Goal: Communication & Community: Share content

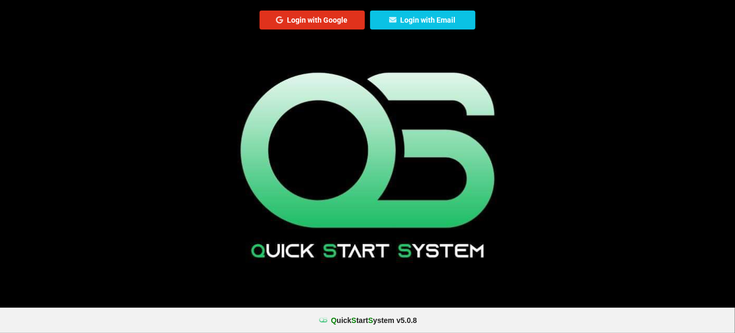
click at [341, 22] on button "Login with Google" at bounding box center [311, 20] width 105 height 19
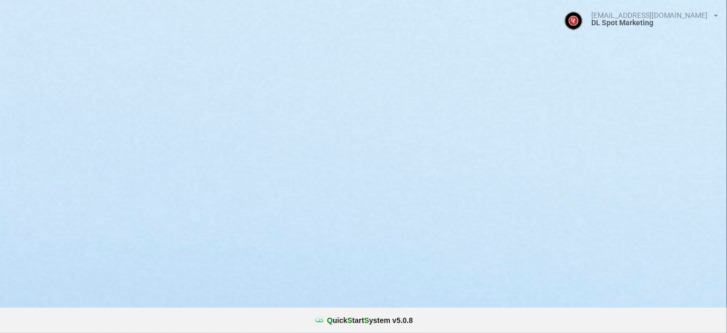
select select "25"
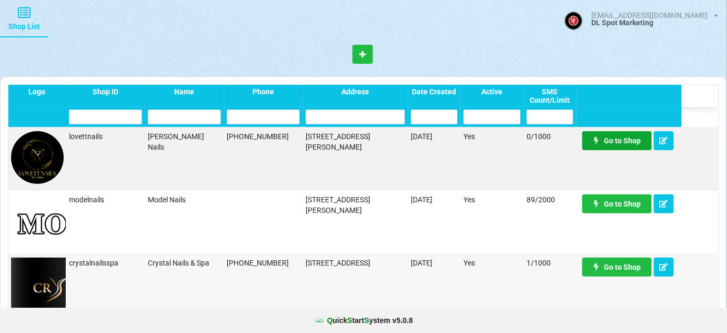
click at [627, 140] on link "Go to Shop" at bounding box center [617, 140] width 69 height 19
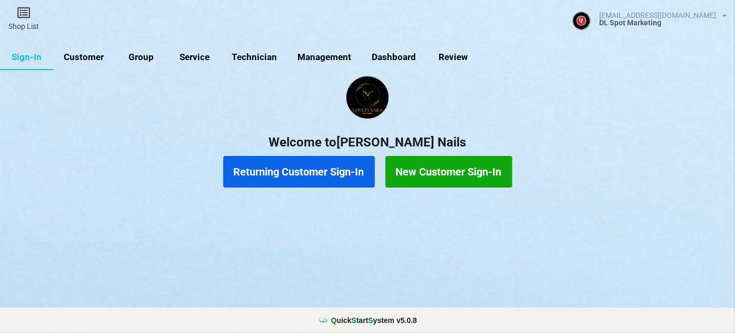
click at [88, 56] on link "Customer" at bounding box center [84, 57] width 61 height 25
select select "25"
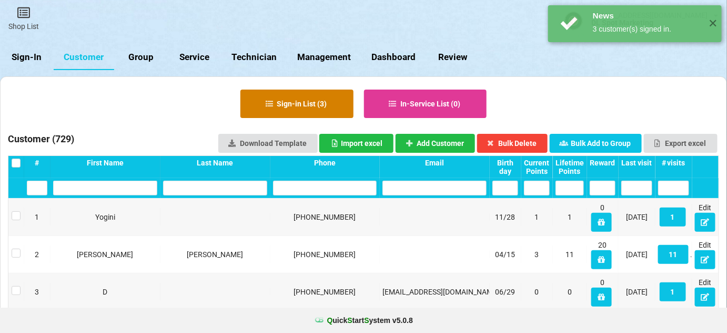
click at [323, 106] on button "Sign-in List ( 3 )" at bounding box center [297, 103] width 113 height 28
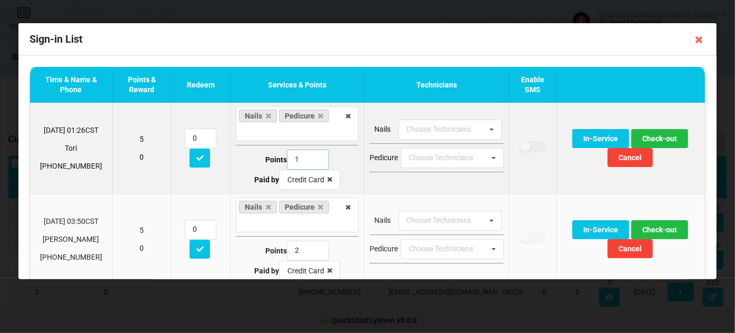
type input "1"
click at [314, 161] on input "1" at bounding box center [308, 159] width 42 height 20
click at [663, 136] on button "Check-out" at bounding box center [659, 138] width 57 height 19
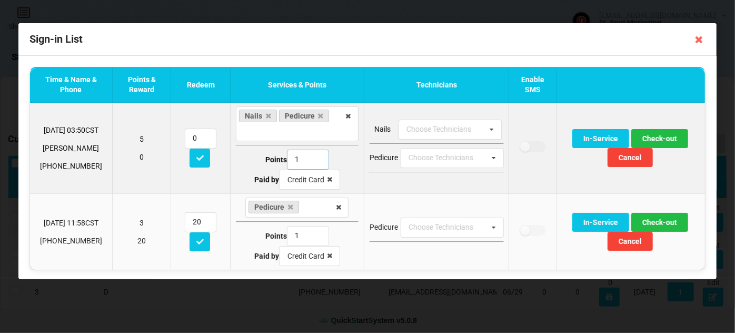
type input "1"
click at [313, 162] on input "1" at bounding box center [308, 159] width 42 height 20
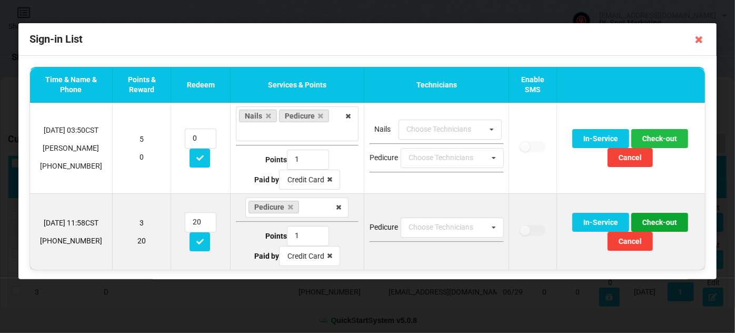
click at [664, 222] on button "Check-out" at bounding box center [659, 222] width 57 height 19
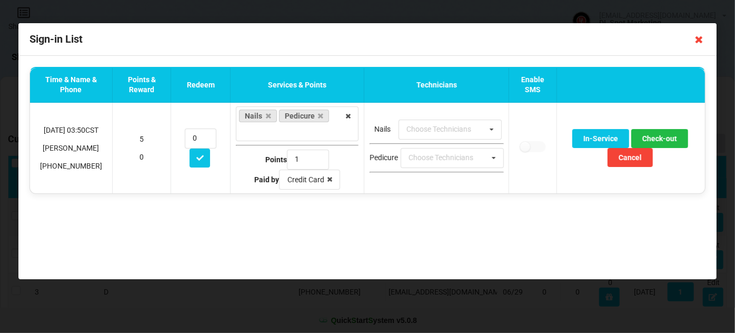
click at [699, 41] on icon at bounding box center [699, 39] width 17 height 17
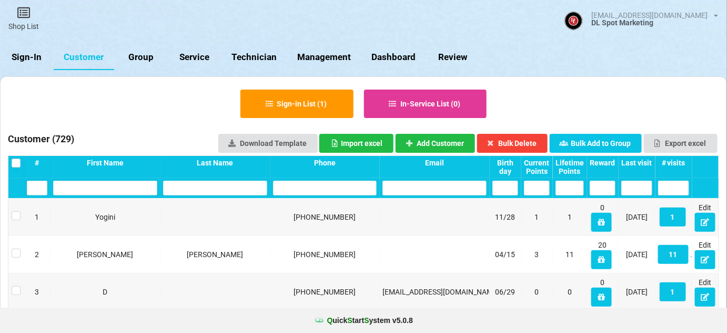
click at [34, 56] on link "Sign-In" at bounding box center [27, 57] width 54 height 25
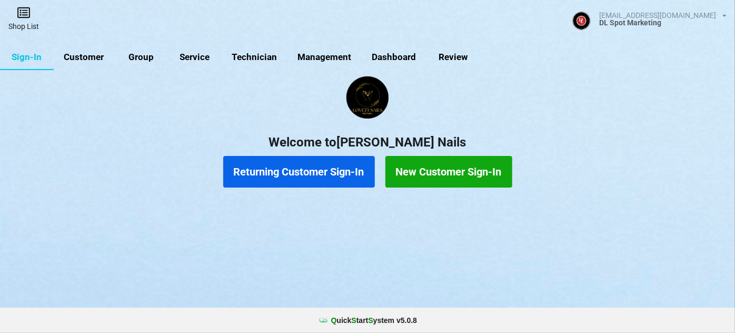
click at [31, 23] on link "Shop List" at bounding box center [23, 18] width 47 height 37
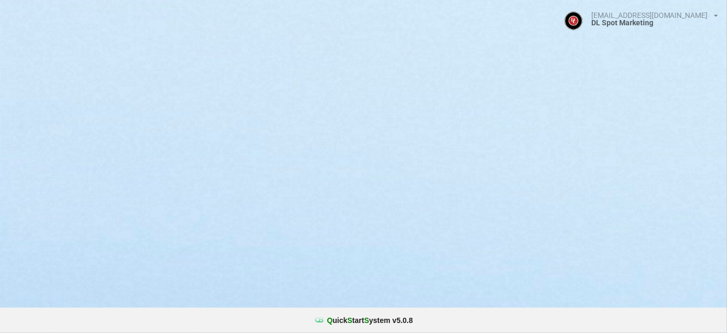
select select "25"
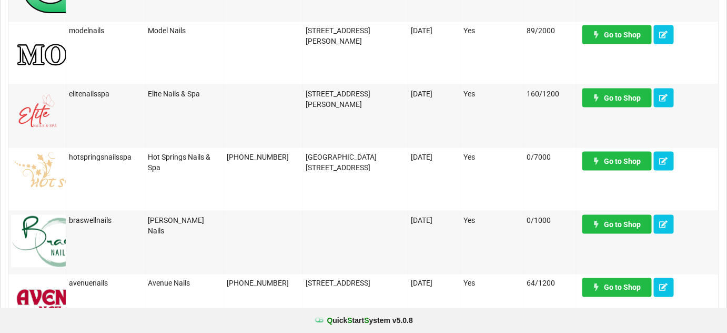
scroll to position [446, 0]
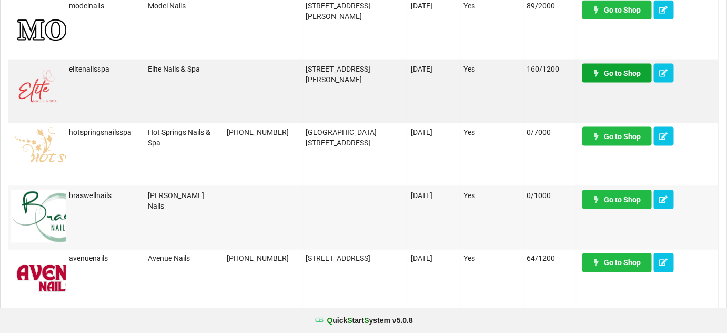
click at [623, 74] on link "Go to Shop" at bounding box center [617, 73] width 69 height 19
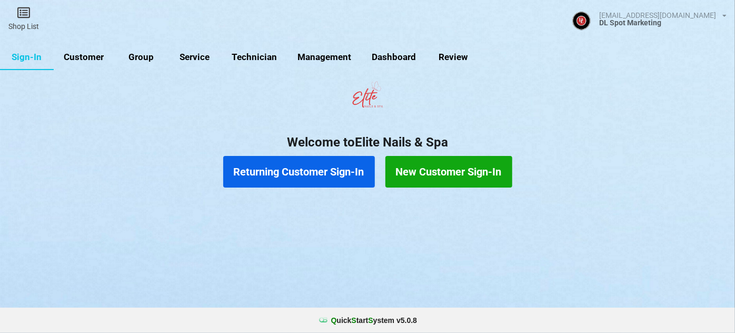
click at [84, 54] on link "Customer" at bounding box center [84, 57] width 61 height 25
select select "25"
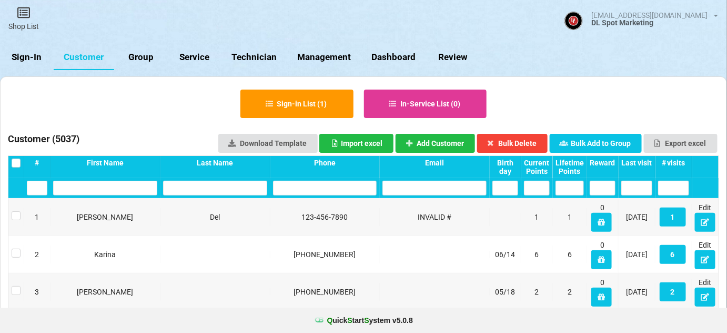
click at [648, 165] on div "Last visit" at bounding box center [637, 162] width 31 height 8
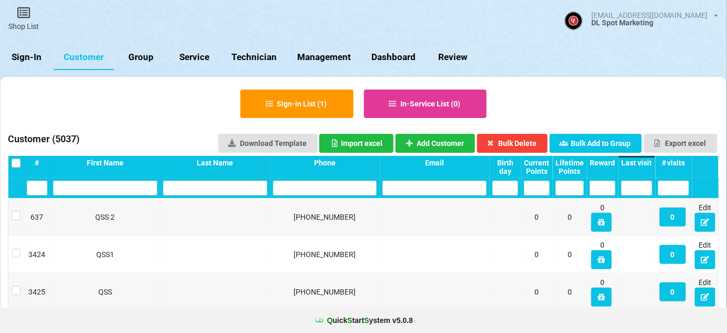
click at [648, 165] on div "Last visit" at bounding box center [637, 162] width 31 height 8
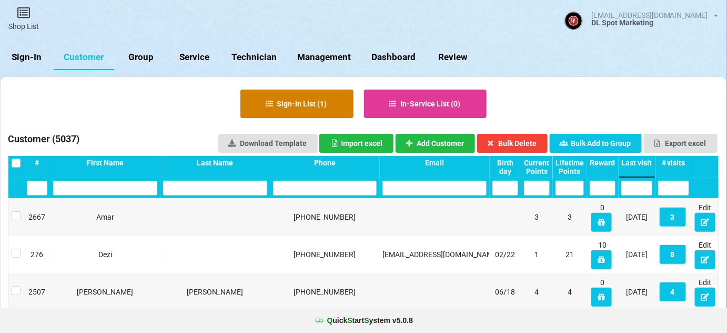
click at [315, 103] on button "Sign-in List ( 1 )" at bounding box center [297, 103] width 113 height 28
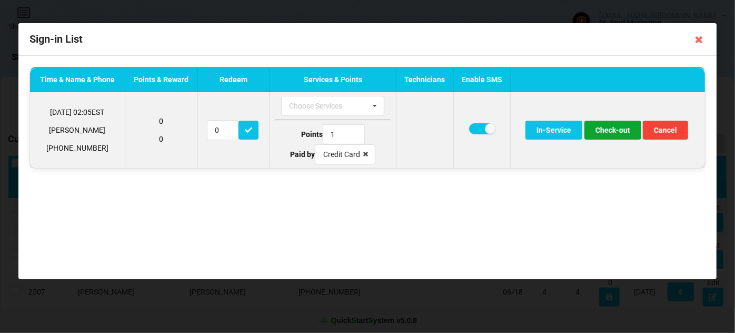
click at [626, 132] on button "Check-out" at bounding box center [612, 130] width 57 height 19
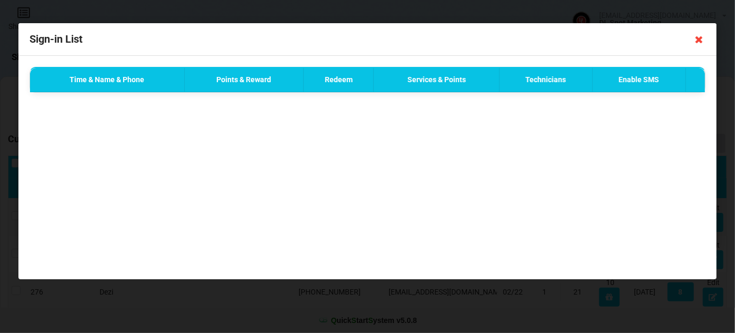
click at [699, 41] on icon at bounding box center [699, 39] width 17 height 17
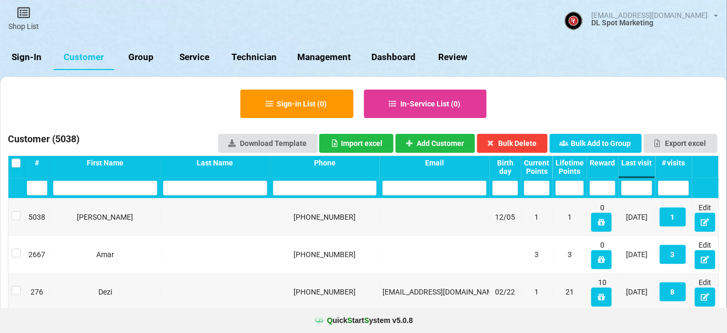
click at [35, 63] on link "Sign-In" at bounding box center [27, 57] width 54 height 25
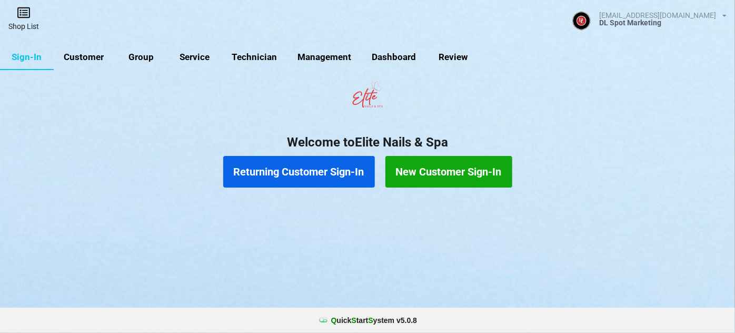
click at [23, 29] on link "Shop List" at bounding box center [23, 18] width 47 height 37
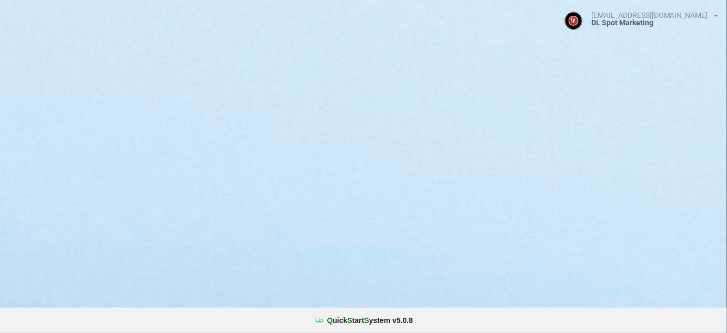
select select "25"
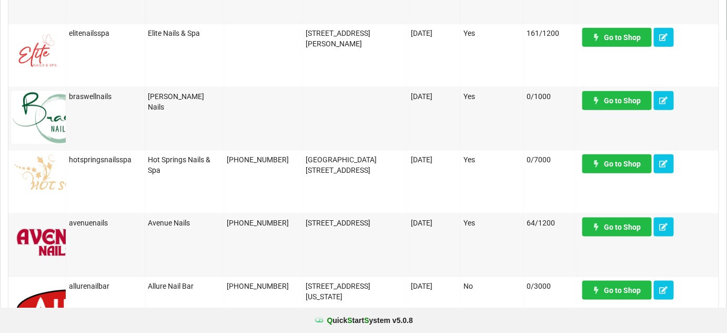
scroll to position [318, 0]
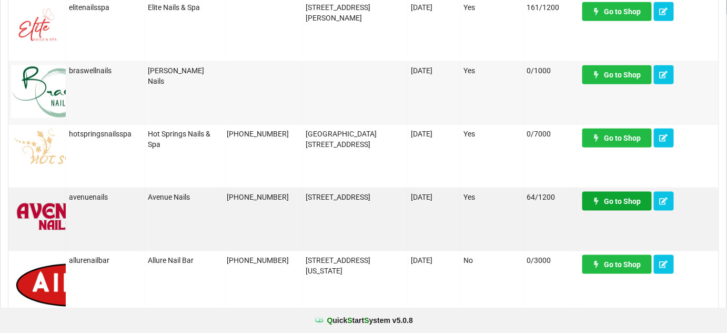
click at [609, 203] on link "Go to Shop" at bounding box center [617, 201] width 69 height 19
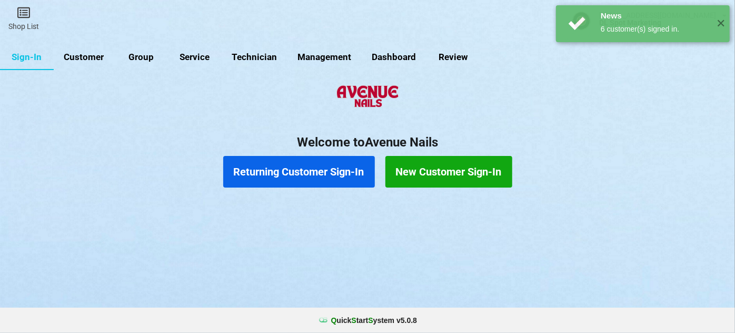
click at [89, 58] on link "Customer" at bounding box center [84, 57] width 61 height 25
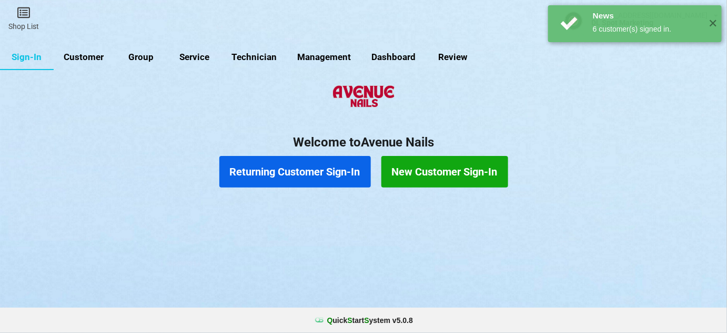
select select "25"
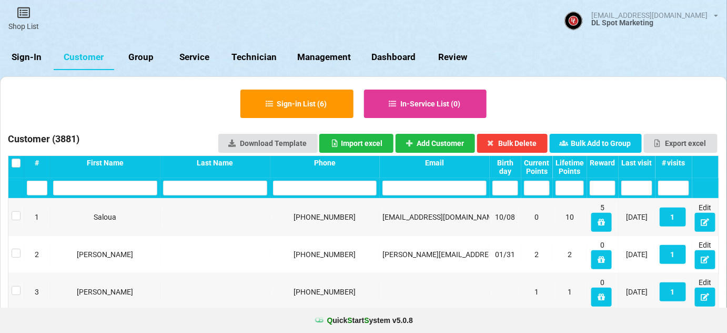
click at [645, 164] on div "Last visit" at bounding box center [637, 162] width 31 height 8
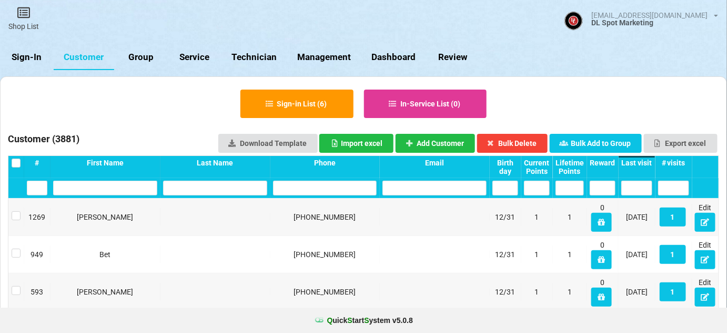
click at [645, 164] on div "Last visit" at bounding box center [637, 162] width 31 height 8
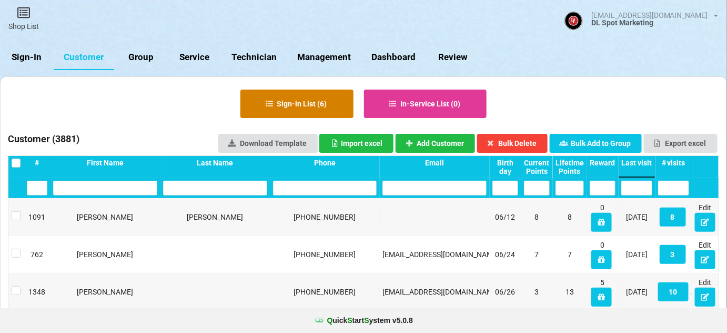
click at [307, 109] on button "Sign-in List ( 6 )" at bounding box center [297, 103] width 113 height 28
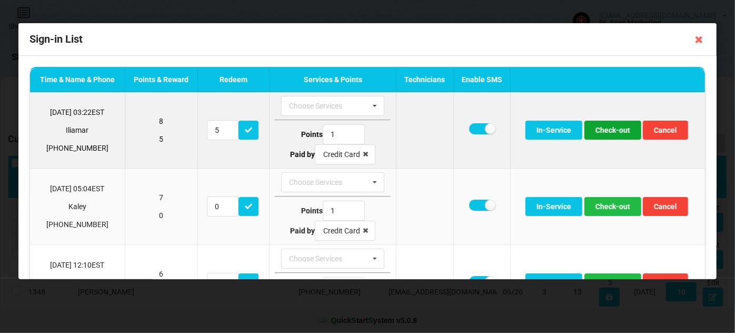
click at [615, 130] on button "Check-out" at bounding box center [612, 130] width 57 height 19
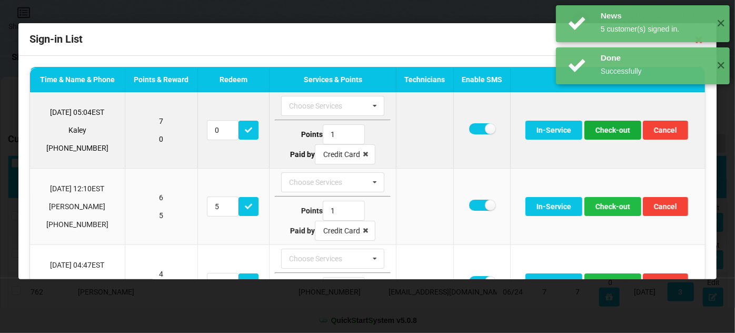
scroll to position [64, 0]
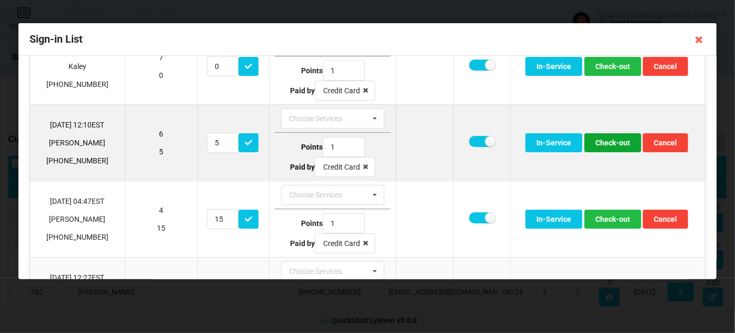
click at [611, 138] on button "Check-out" at bounding box center [612, 142] width 57 height 19
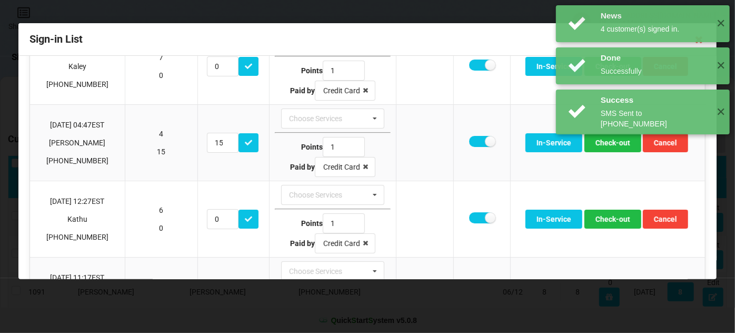
scroll to position [126, 0]
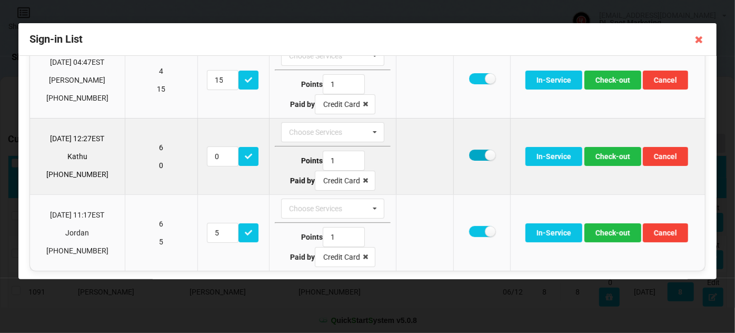
click at [478, 155] on label at bounding box center [482, 154] width 26 height 11
checkbox input "false"
click at [608, 148] on button "Check-out" at bounding box center [612, 156] width 57 height 19
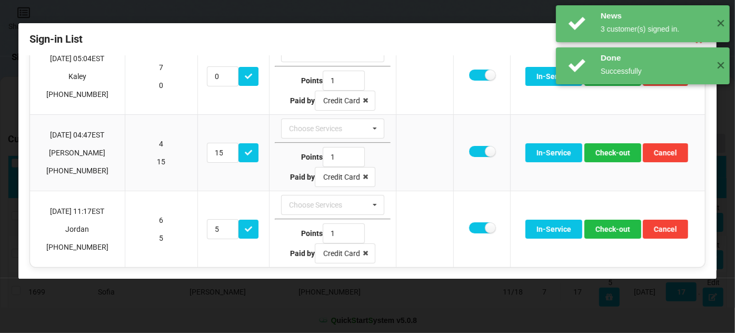
scroll to position [51, 0]
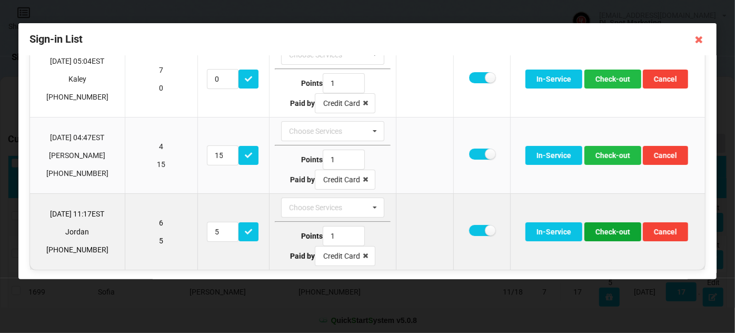
click at [623, 233] on button "Check-out" at bounding box center [612, 231] width 57 height 19
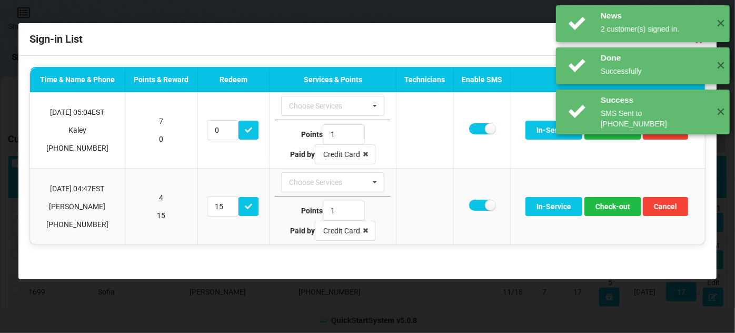
scroll to position [0, 0]
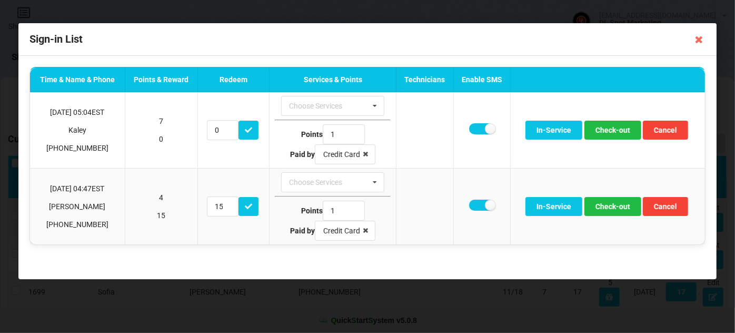
drag, startPoint x: 697, startPoint y: 39, endPoint x: 648, endPoint y: 56, distance: 52.1
click at [697, 39] on icon at bounding box center [699, 39] width 17 height 17
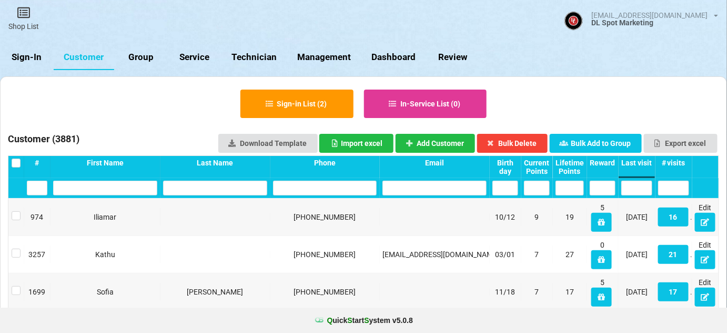
click at [25, 63] on link "Sign-In" at bounding box center [27, 57] width 54 height 25
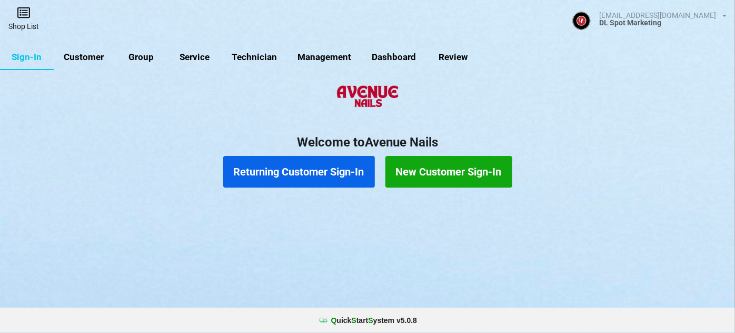
click at [26, 21] on link "Shop List" at bounding box center [23, 18] width 47 height 37
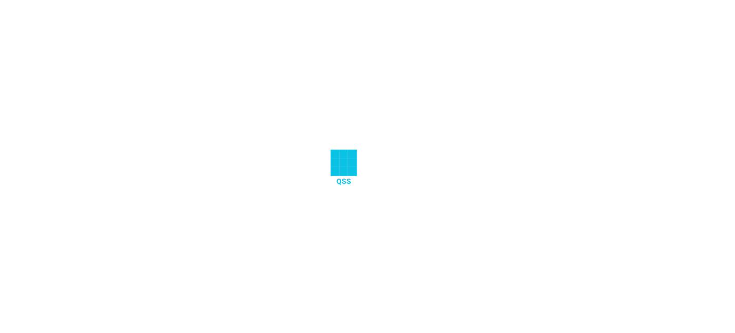
select select "25"
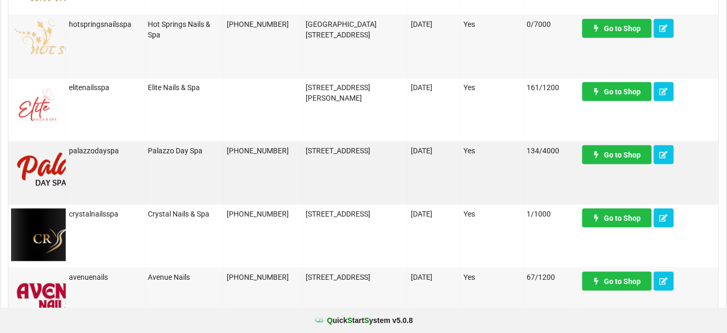
scroll to position [383, 0]
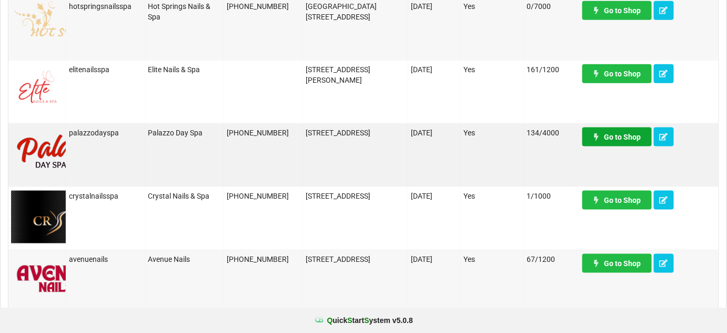
click at [622, 136] on link "Go to Shop" at bounding box center [617, 136] width 69 height 19
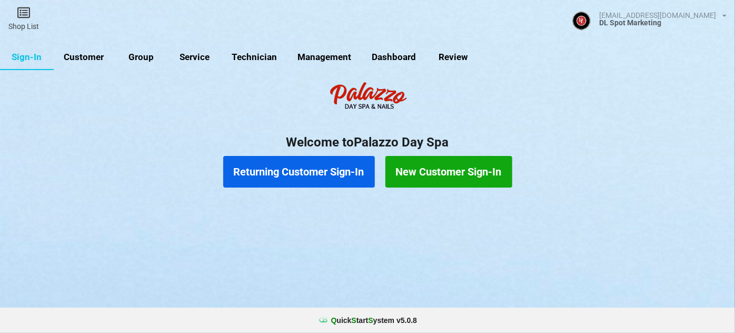
click at [79, 58] on link "Customer" at bounding box center [84, 57] width 61 height 25
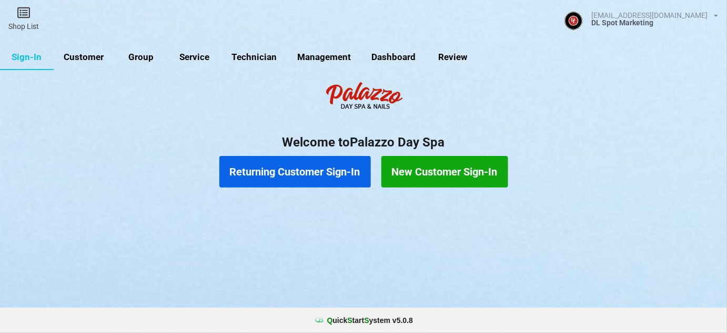
select select "25"
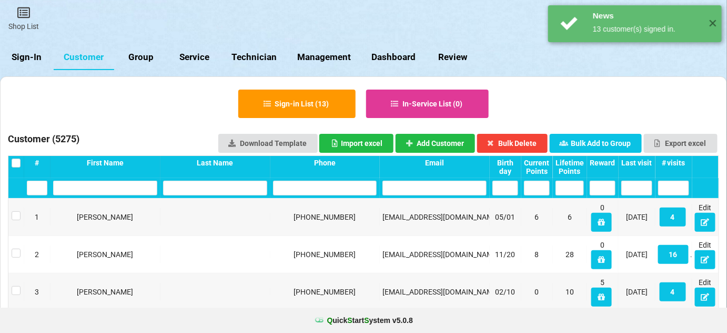
click at [639, 162] on div "Last visit" at bounding box center [637, 162] width 31 height 8
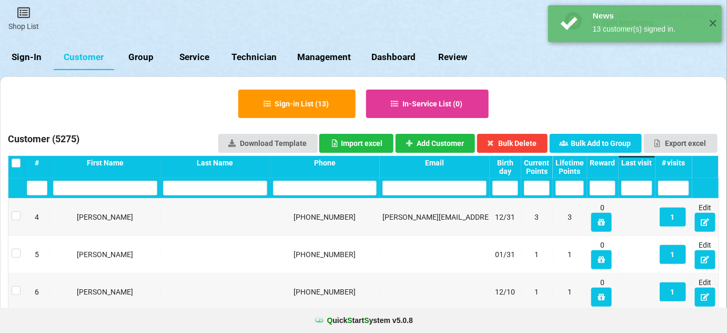
click at [639, 162] on div "Last visit" at bounding box center [637, 162] width 31 height 8
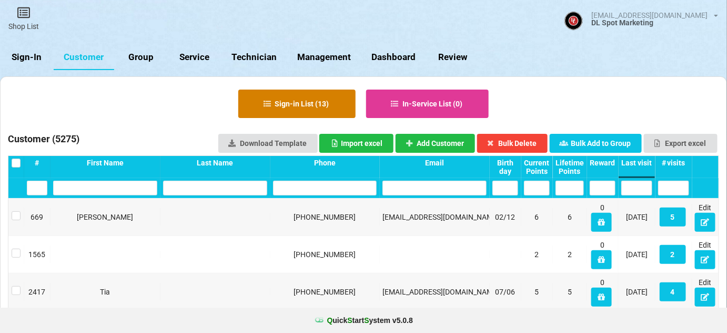
click at [322, 99] on button "Sign-in List ( 13 )" at bounding box center [296, 103] width 117 height 28
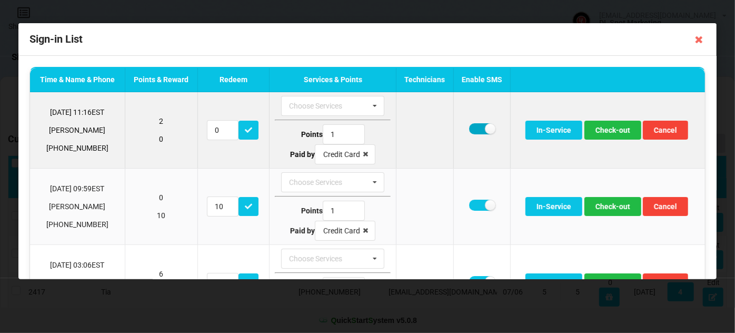
drag, startPoint x: 476, startPoint y: 132, endPoint x: 485, endPoint y: 132, distance: 9.5
click at [476, 132] on label at bounding box center [482, 128] width 26 height 11
checkbox input "false"
click at [606, 128] on button "Check-out" at bounding box center [612, 130] width 57 height 19
click at [604, 131] on button "Check-out" at bounding box center [612, 130] width 57 height 19
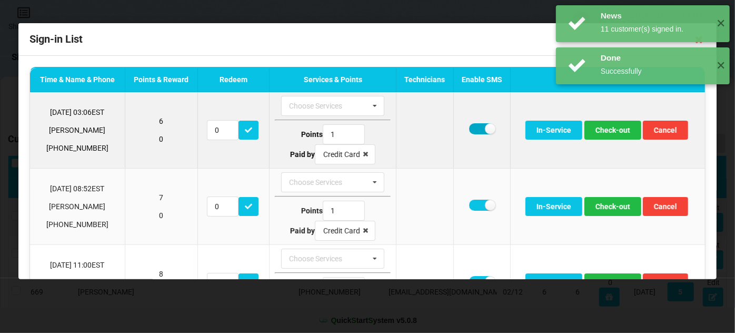
click at [470, 128] on label at bounding box center [482, 128] width 26 height 11
checkbox input "false"
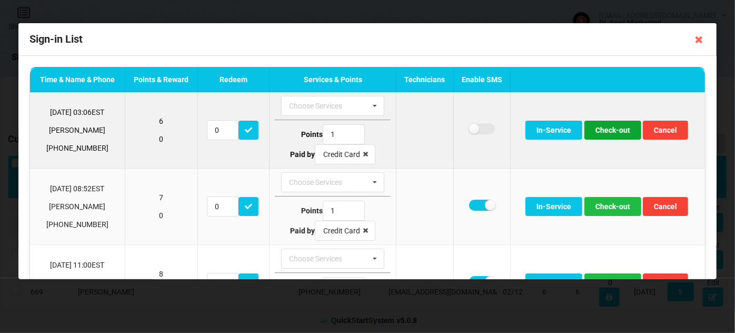
click at [617, 128] on button "Check-out" at bounding box center [612, 130] width 57 height 19
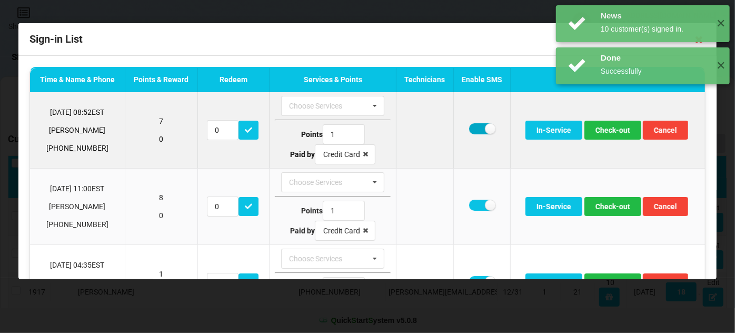
click at [470, 127] on label at bounding box center [482, 128] width 26 height 11
checkbox input "false"
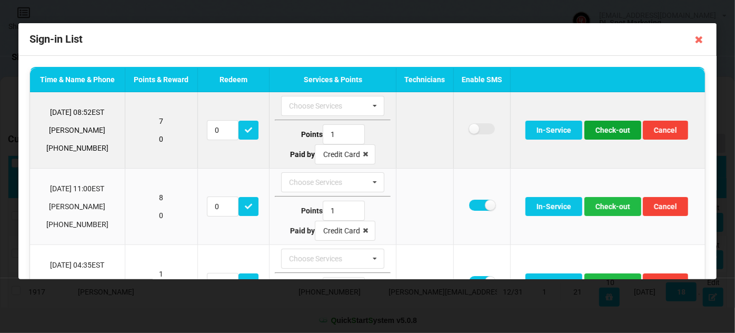
click at [603, 127] on button "Check-out" at bounding box center [612, 130] width 57 height 19
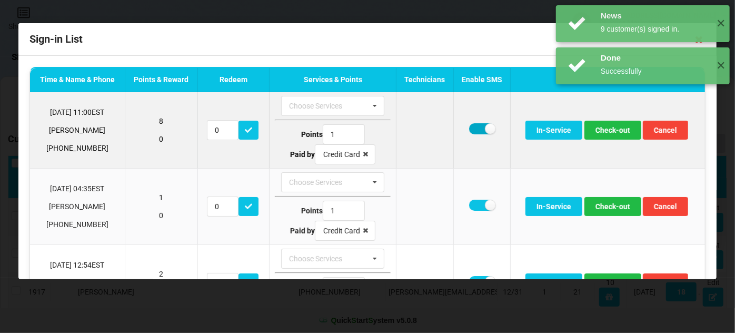
click at [472, 127] on label at bounding box center [482, 128] width 26 height 11
checkbox input "false"
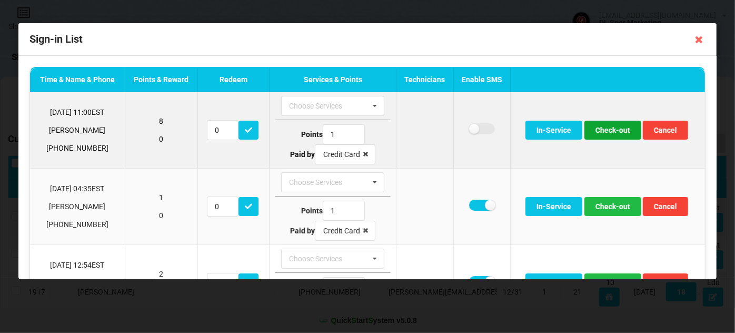
click at [611, 132] on button "Check-out" at bounding box center [612, 130] width 57 height 19
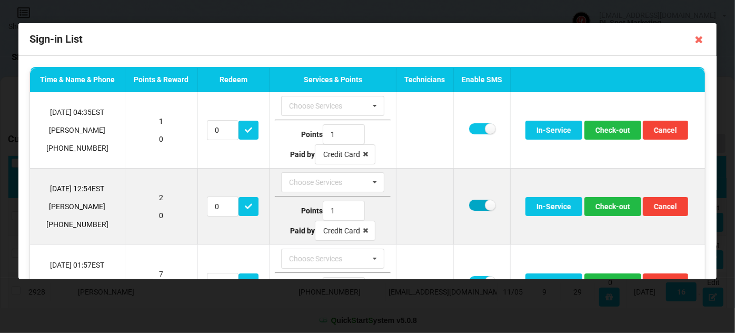
click at [474, 207] on label at bounding box center [482, 204] width 26 height 11
checkbox input "false"
click at [613, 204] on button "Check-out" at bounding box center [612, 206] width 57 height 19
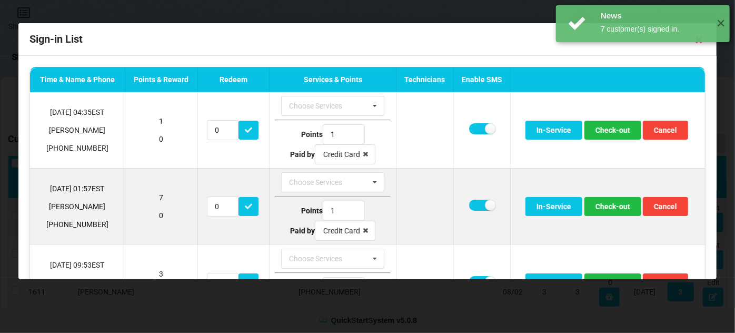
click at [465, 201] on td at bounding box center [481, 206] width 57 height 76
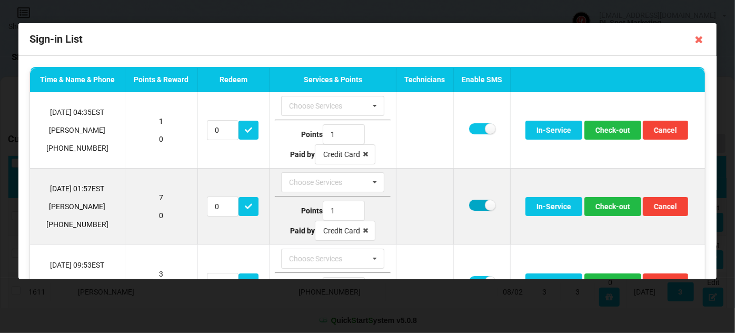
click at [473, 204] on label at bounding box center [482, 204] width 26 height 11
checkbox input "false"
click at [609, 203] on button "Check-out" at bounding box center [612, 206] width 57 height 19
click at [616, 201] on button "Check-out" at bounding box center [612, 206] width 57 height 19
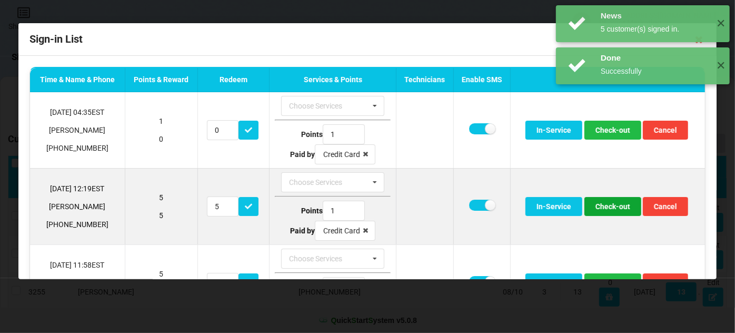
click at [604, 205] on button "Check-out" at bounding box center [612, 206] width 57 height 19
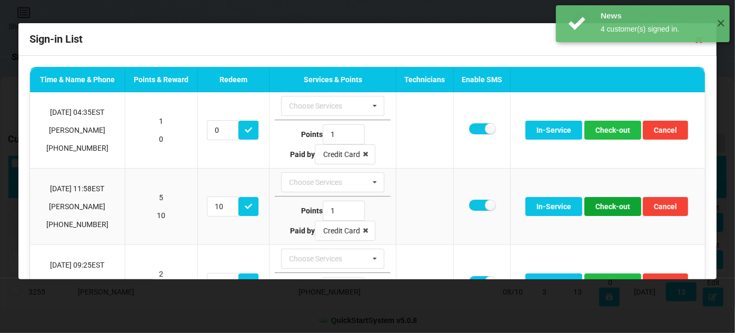
click at [604, 205] on button "Check-out" at bounding box center [612, 206] width 57 height 19
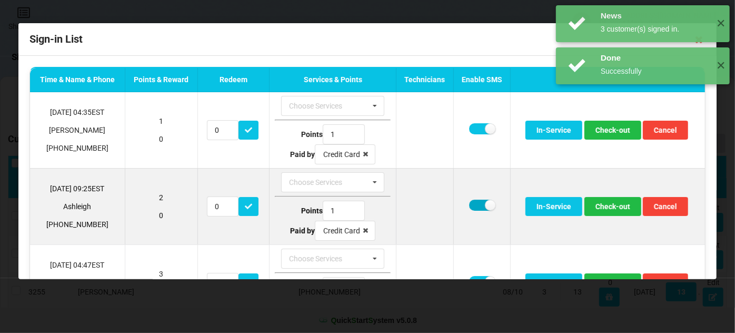
click at [478, 203] on label at bounding box center [482, 204] width 26 height 11
checkbox input "false"
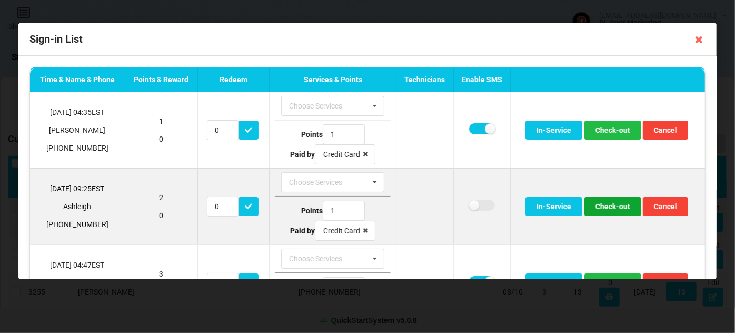
click at [602, 205] on button "Check-out" at bounding box center [612, 206] width 57 height 19
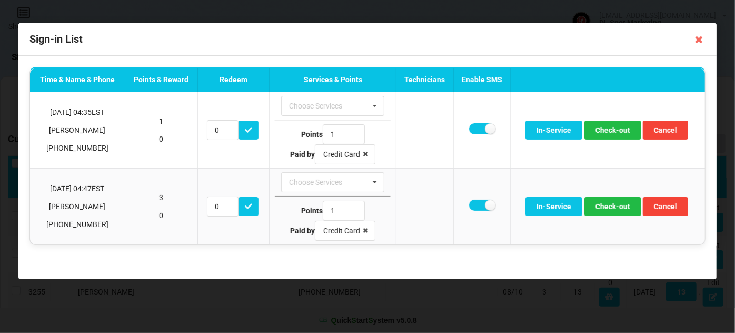
click at [702, 38] on icon at bounding box center [699, 39] width 17 height 17
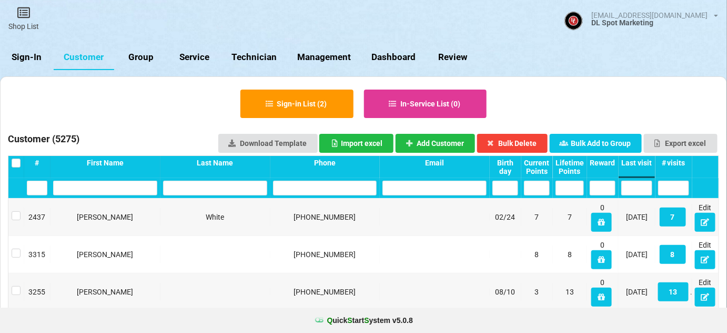
click at [29, 54] on link "Sign-In" at bounding box center [27, 57] width 54 height 25
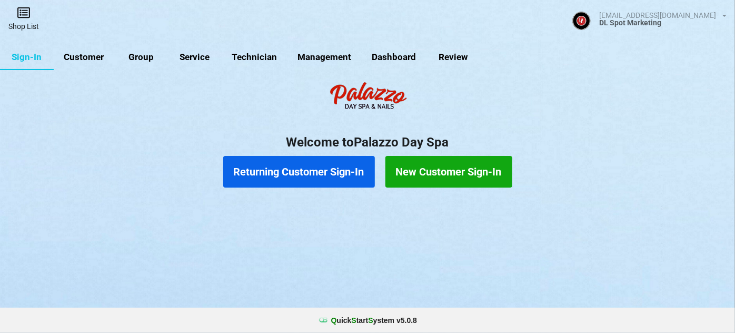
click at [19, 19] on link "Shop List" at bounding box center [23, 18] width 47 height 37
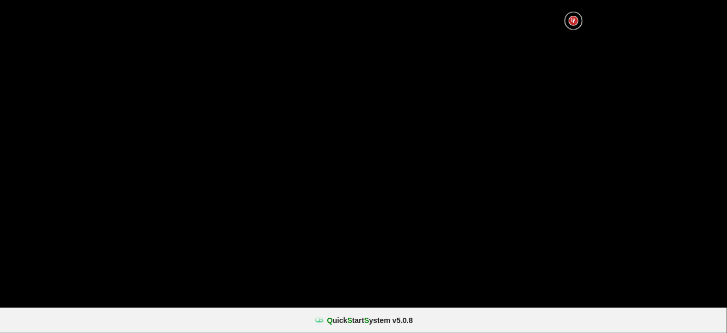
select select "25"
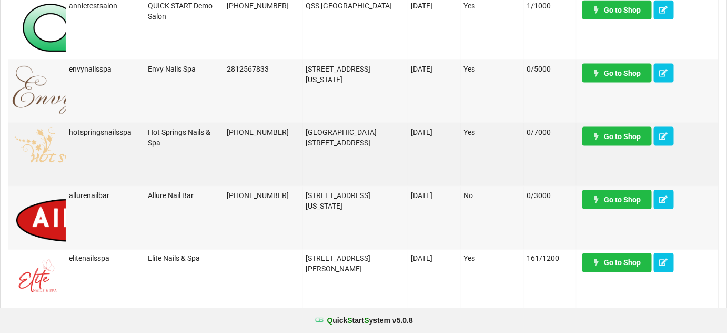
scroll to position [574, 0]
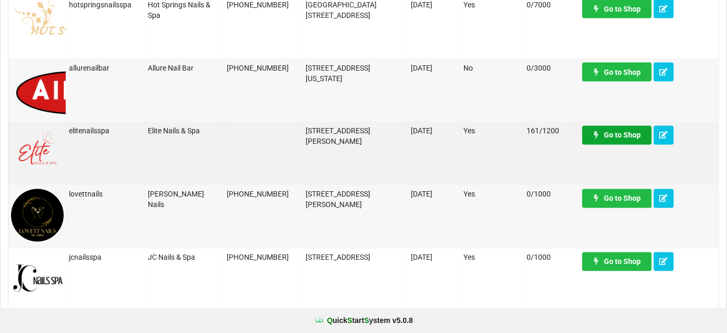
click at [629, 135] on link "Go to Shop" at bounding box center [617, 135] width 69 height 19
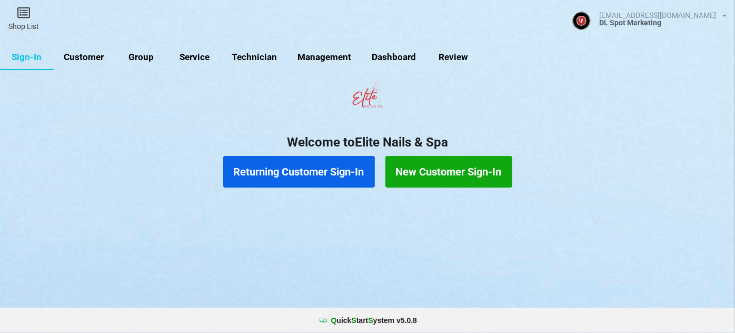
click at [144, 56] on link "Group" at bounding box center [141, 57] width 54 height 25
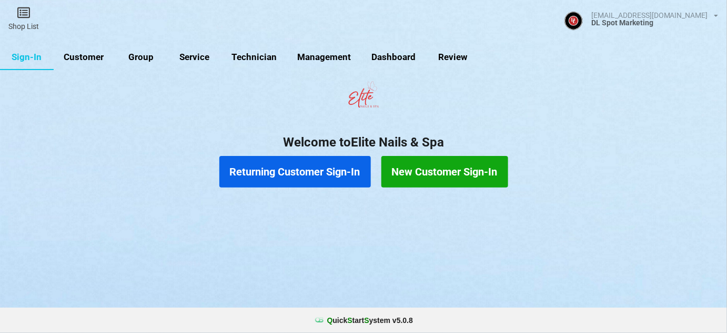
select select "25"
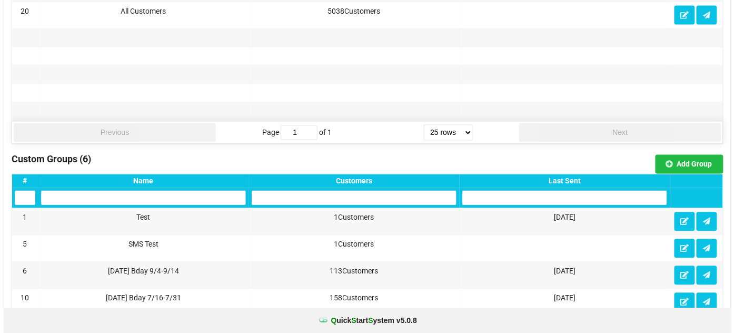
scroll to position [702, 0]
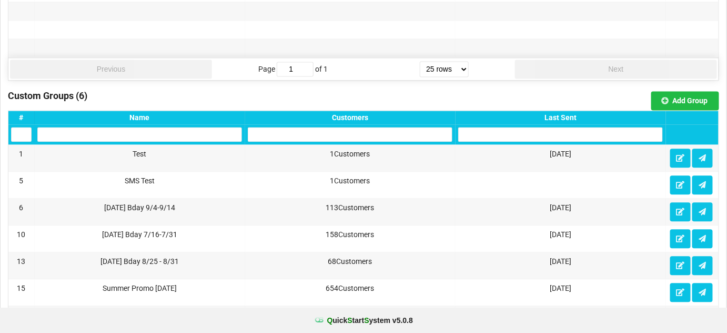
click at [563, 113] on div "Last Sent" at bounding box center [560, 117] width 205 height 8
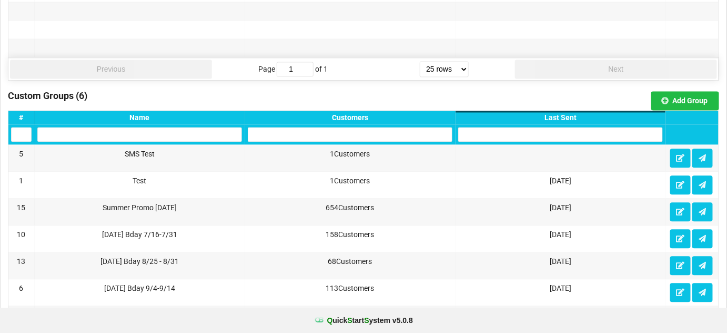
click at [563, 113] on div "Last Sent" at bounding box center [560, 117] width 205 height 8
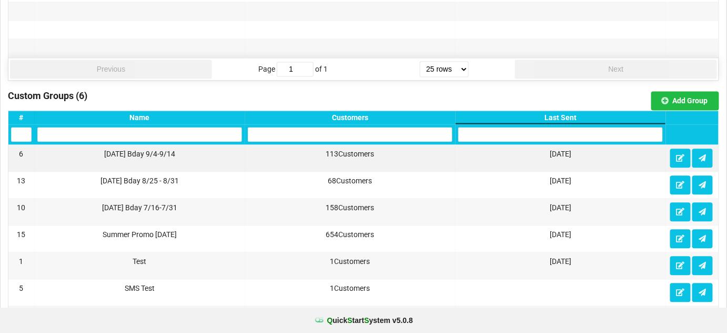
click at [135, 148] on div "[DATE] Bday 9/4-9/14" at bounding box center [139, 153] width 205 height 11
copy div "[DATE] Bday 9/4-9/14"
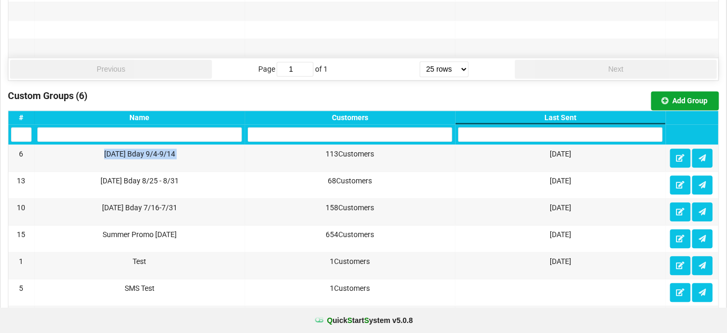
click at [688, 96] on button "Add Group" at bounding box center [686, 100] width 68 height 19
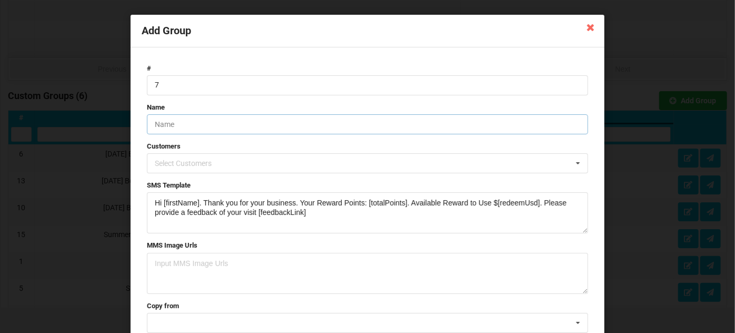
click at [185, 127] on input "text" at bounding box center [367, 124] width 441 height 20
paste input "[DATE] Bday 9/4-9/14"
click at [223, 121] on input "[DATE] Bday 9/15-" at bounding box center [367, 124] width 441 height 20
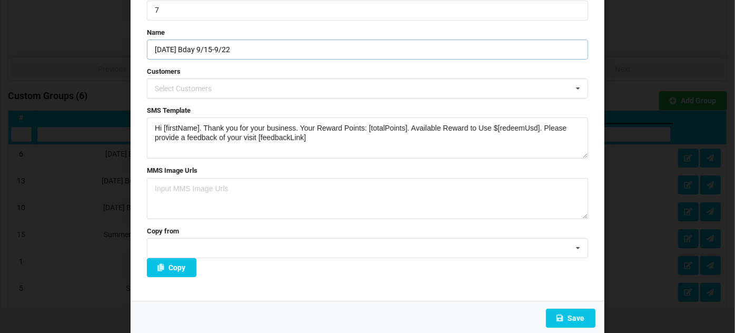
scroll to position [75, 0]
type input "[DATE] Bday 9/15-9/22"
click at [581, 321] on button "Save" at bounding box center [570, 317] width 49 height 19
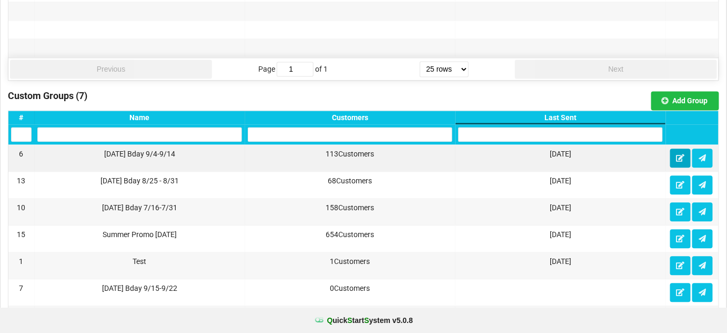
click at [683, 154] on icon at bounding box center [680, 157] width 9 height 6
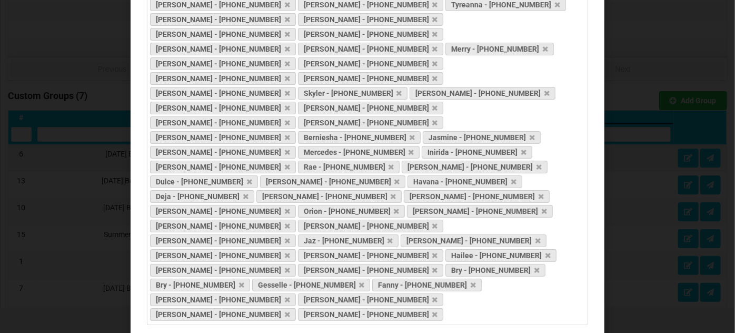
scroll to position [446, 0]
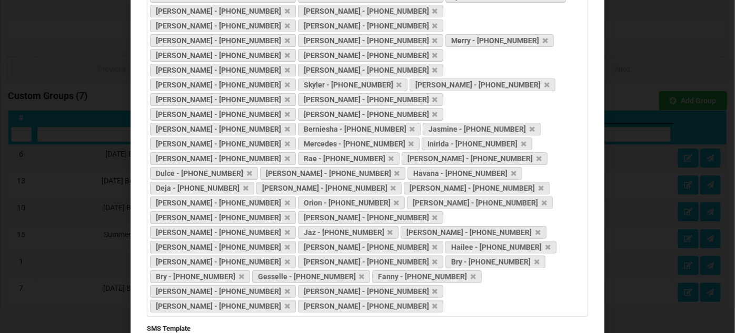
drag, startPoint x: 343, startPoint y: 191, endPoint x: 134, endPoint y: 164, distance: 211.3
click at [134, 164] on div "# 6 Name [DATE] Bday 9/4-9/14 Customers [PERSON_NAME] - [PHONE_NUMBER] [PERSON_…" at bounding box center [368, 59] width 474 height 917
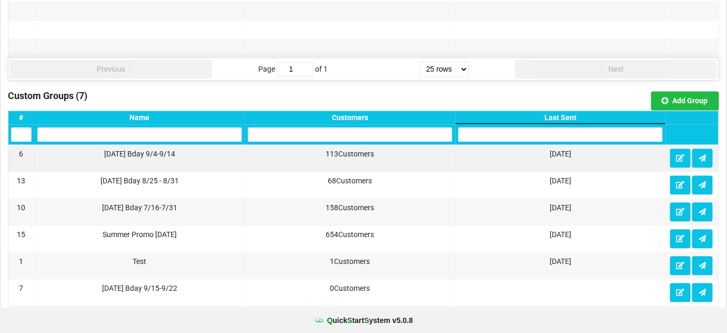
click at [573, 111] on div "Last Sent" at bounding box center [561, 118] width 211 height 14
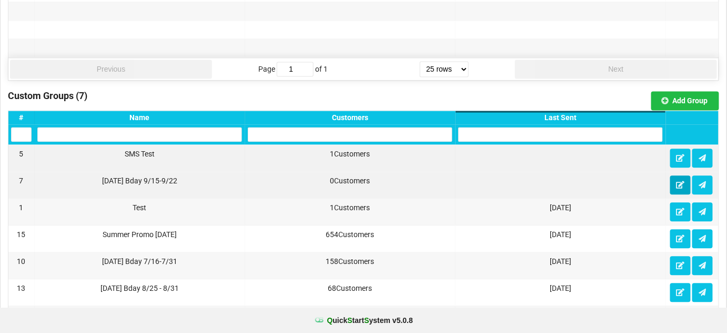
click at [682, 181] on icon at bounding box center [680, 184] width 9 height 6
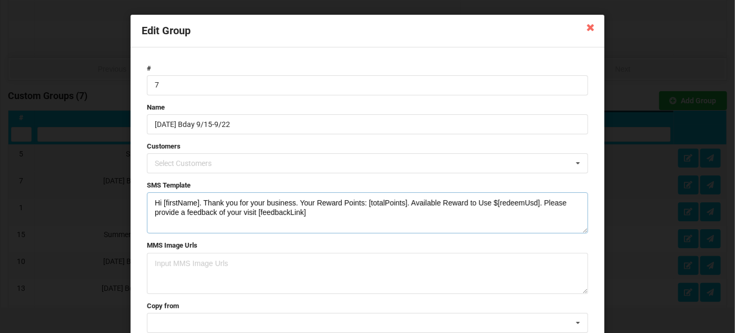
drag, startPoint x: 316, startPoint y: 213, endPoint x: 139, endPoint y: 195, distance: 177.7
click at [142, 195] on form "# 7 Name [DATE] Bday 9/15-9/22 Customers Select Customers [PERSON_NAME] - 123-4…" at bounding box center [368, 211] width 452 height 306
paste textarea "appy Birthday [firstName] Show your ID to get 10% off on your birthday week at …"
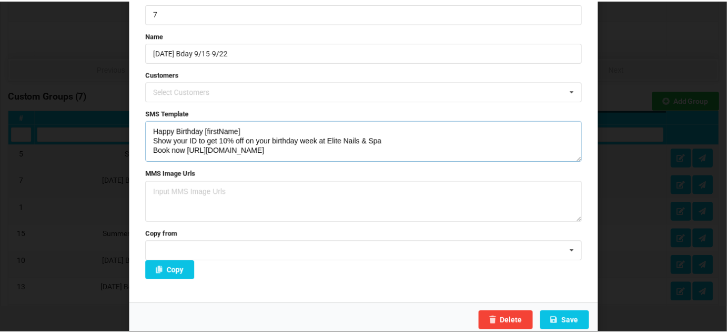
scroll to position [75, 0]
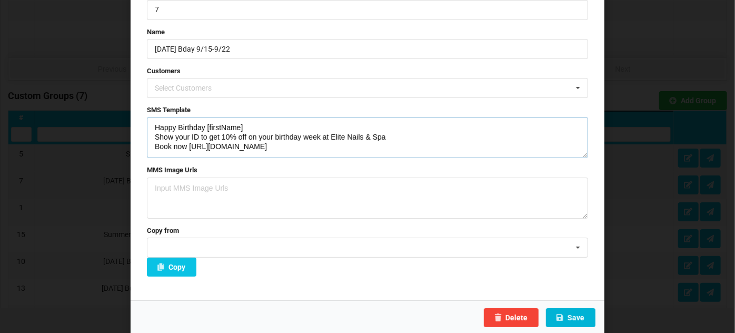
type textarea "Happy Birthday [firstName] Show your ID to get 10% off on your birthday week at…"
click at [575, 318] on button "Save" at bounding box center [570, 317] width 49 height 19
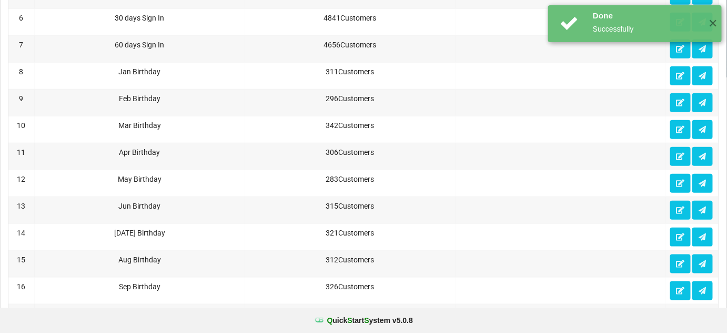
scroll to position [0, 0]
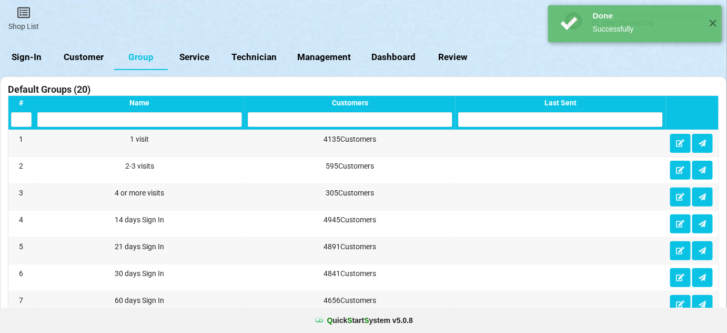
click at [81, 55] on link "Customer" at bounding box center [84, 57] width 61 height 25
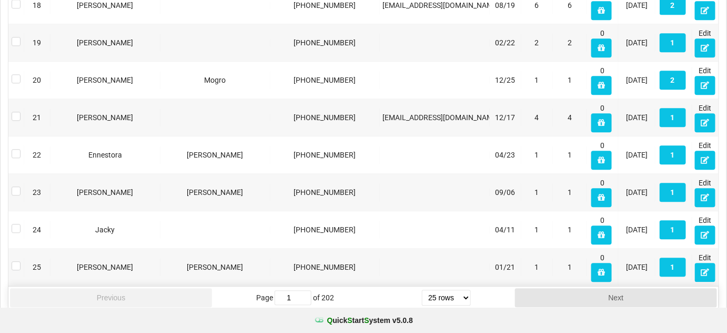
scroll to position [852, 0]
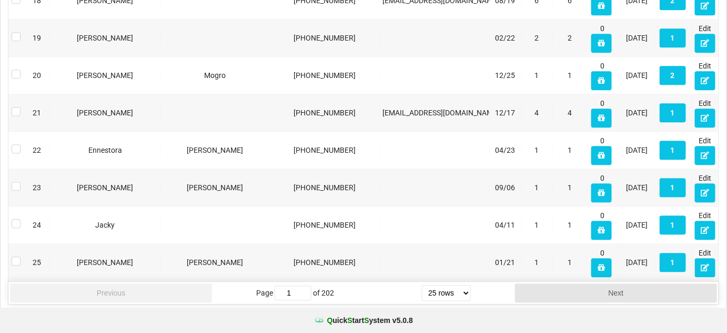
click at [465, 287] on select "5 rows 10 rows 20 rows 25 rows 50 rows 100 rows" at bounding box center [446, 293] width 49 height 16
select select "50"
click at [423, 301] on select "5 rows 10 rows 20 rows 25 rows 50 rows 100 rows" at bounding box center [446, 293] width 49 height 16
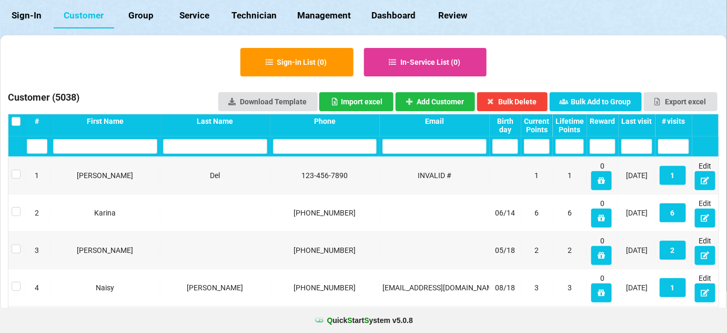
scroll to position [0, 0]
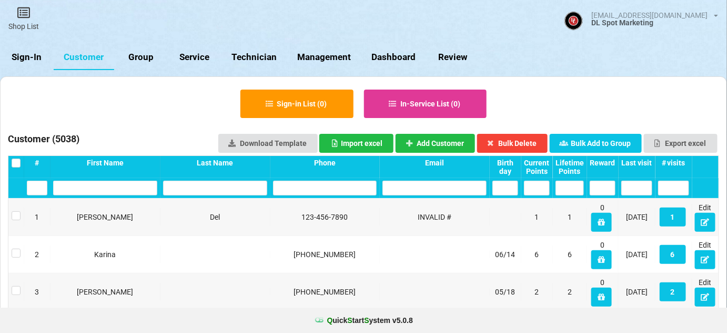
click at [505, 166] on div "Birth day" at bounding box center [506, 166] width 26 height 17
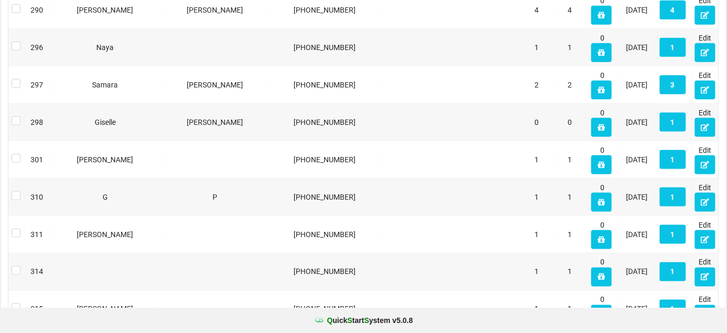
scroll to position [1783, 0]
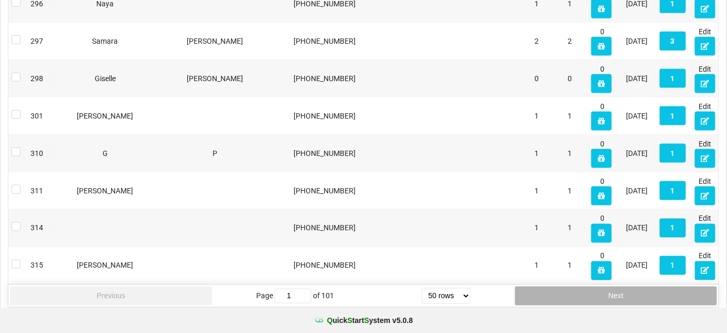
click at [611, 288] on button "Next" at bounding box center [616, 295] width 202 height 19
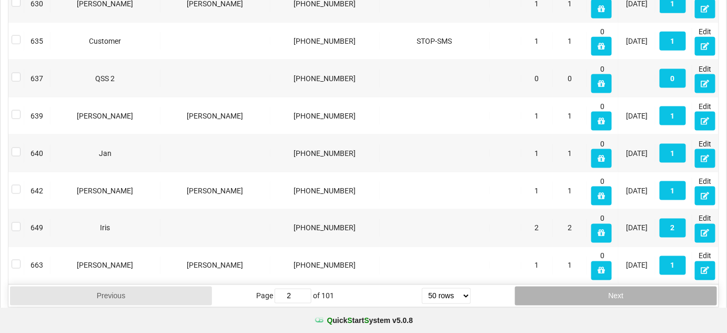
click at [611, 288] on button "Next" at bounding box center [616, 295] width 202 height 19
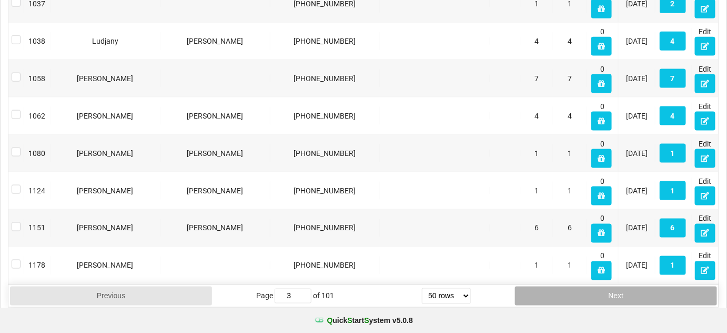
click at [611, 288] on button "Next" at bounding box center [616, 295] width 202 height 19
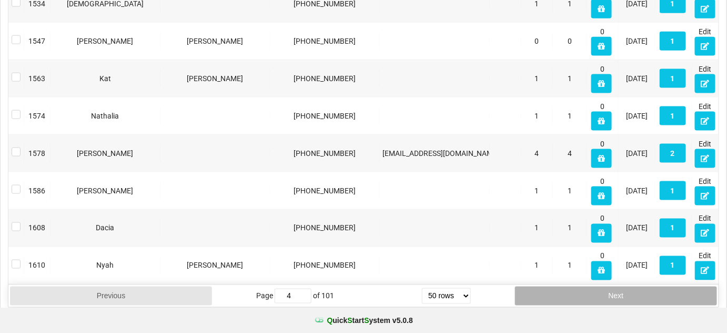
click at [611, 287] on button "Next" at bounding box center [616, 295] width 202 height 19
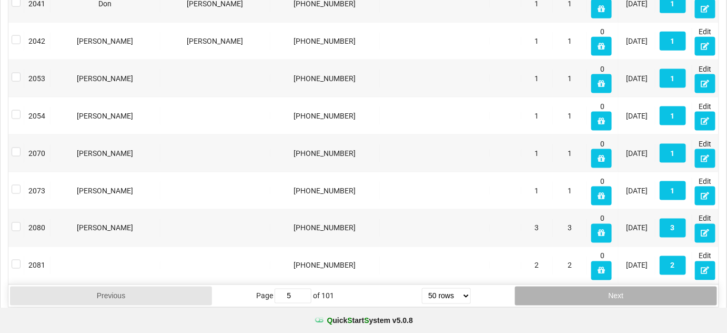
click at [611, 287] on button "Next" at bounding box center [616, 295] width 202 height 19
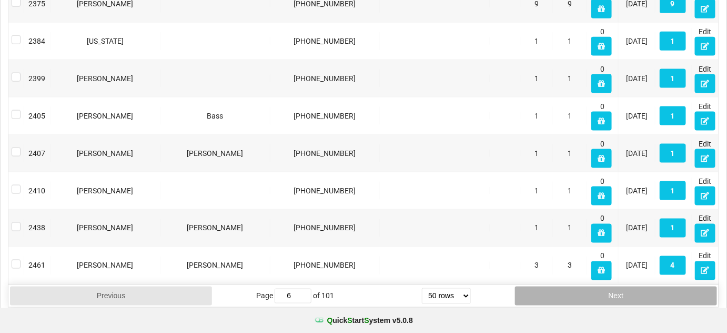
click at [611, 287] on button "Next" at bounding box center [616, 295] width 202 height 19
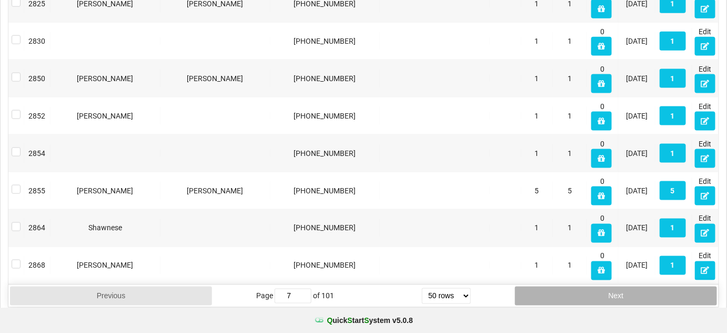
click at [611, 287] on button "Next" at bounding box center [616, 295] width 202 height 19
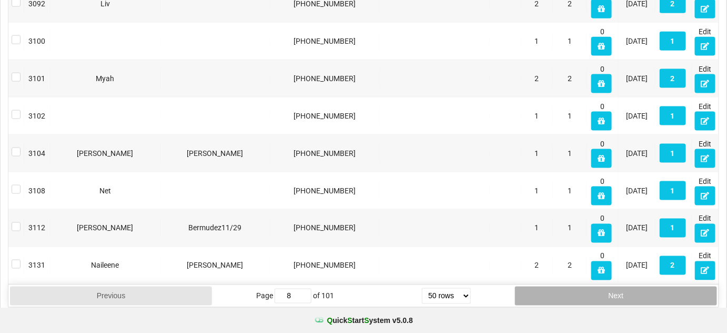
click at [611, 287] on button "Next" at bounding box center [616, 295] width 202 height 19
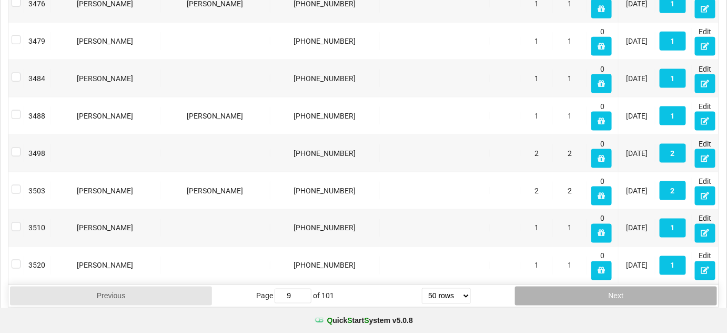
click at [610, 287] on button "Next" at bounding box center [616, 295] width 202 height 19
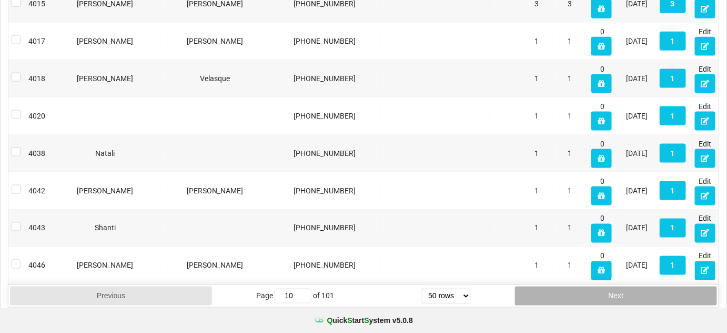
click at [610, 287] on button "Next" at bounding box center [616, 295] width 202 height 19
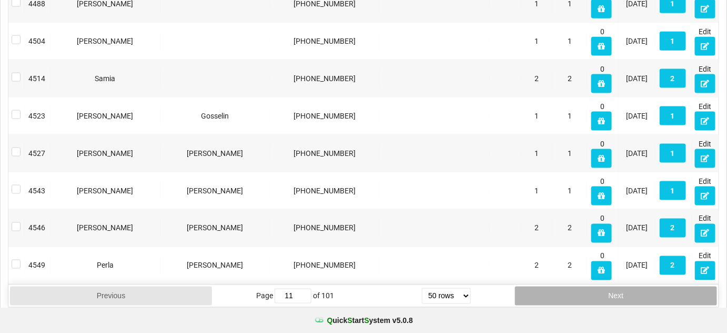
click at [610, 287] on button "Next" at bounding box center [616, 295] width 202 height 19
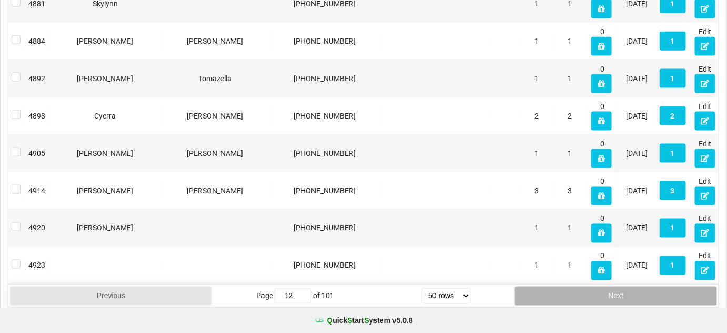
click at [609, 287] on button "Next" at bounding box center [616, 295] width 202 height 19
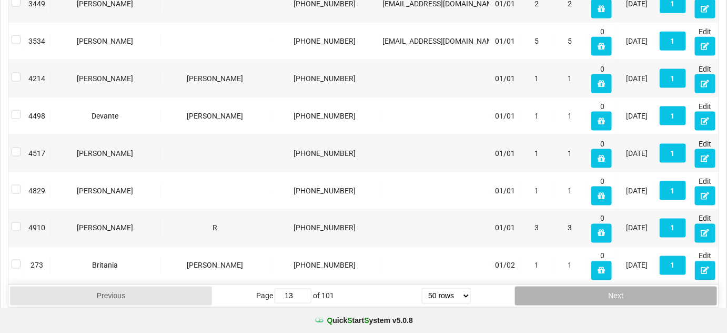
click at [609, 287] on button "Next" at bounding box center [616, 295] width 202 height 19
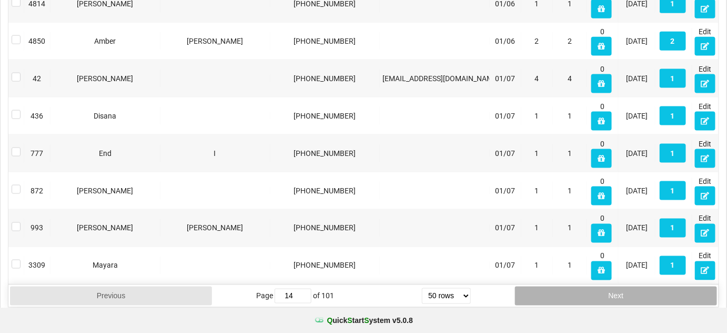
click at [609, 287] on button "Next" at bounding box center [616, 295] width 202 height 19
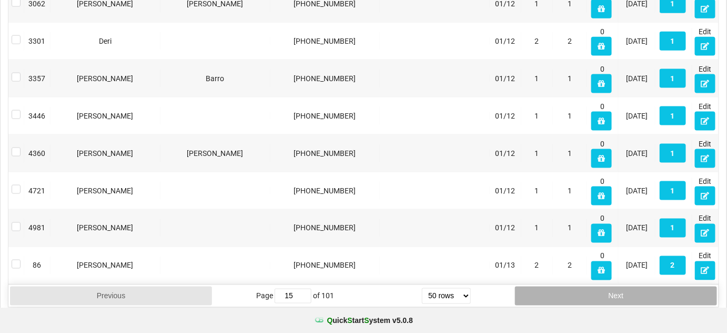
click at [609, 287] on button "Next" at bounding box center [616, 295] width 202 height 19
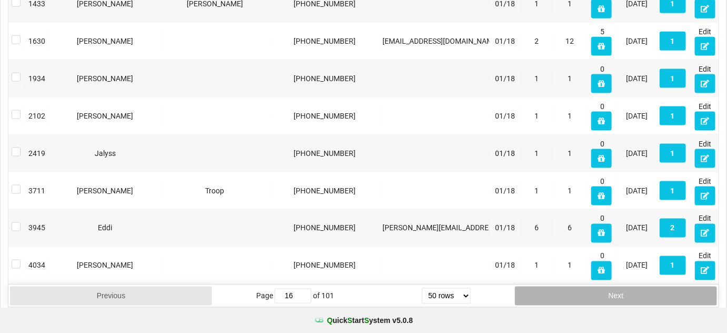
click at [609, 287] on button "Next" at bounding box center [616, 295] width 202 height 19
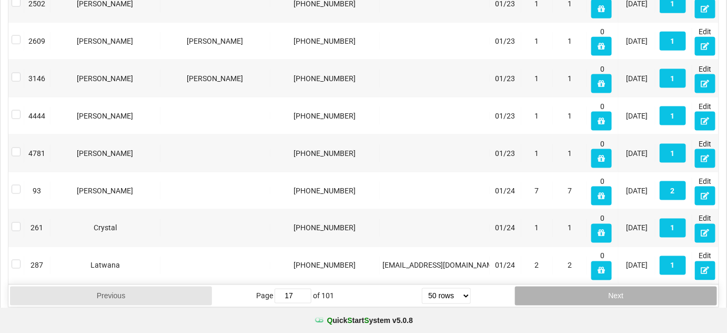
click at [609, 287] on button "Next" at bounding box center [616, 295] width 202 height 19
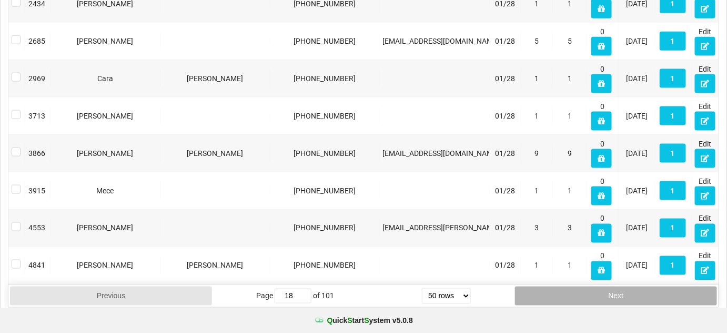
click at [609, 287] on button "Next" at bounding box center [616, 295] width 202 height 19
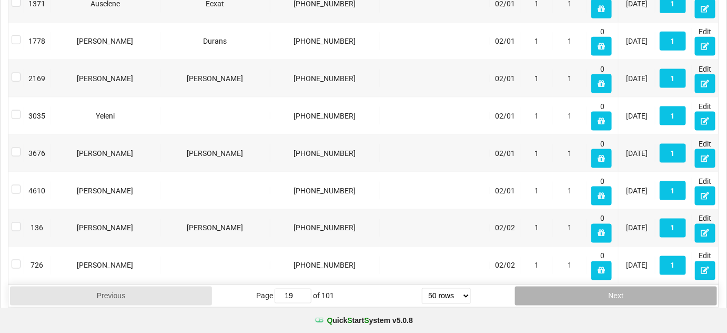
click at [609, 287] on button "Next" at bounding box center [616, 295] width 202 height 19
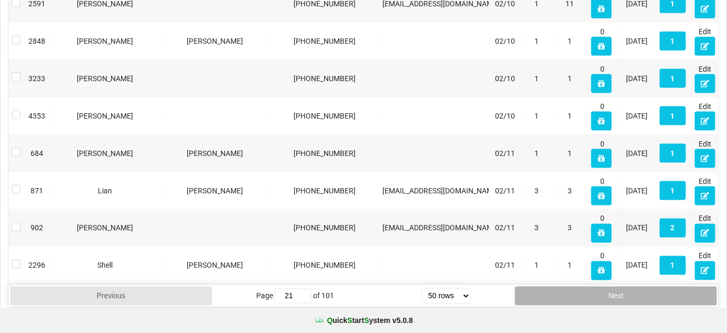
click at [609, 287] on button "Next" at bounding box center [616, 295] width 202 height 19
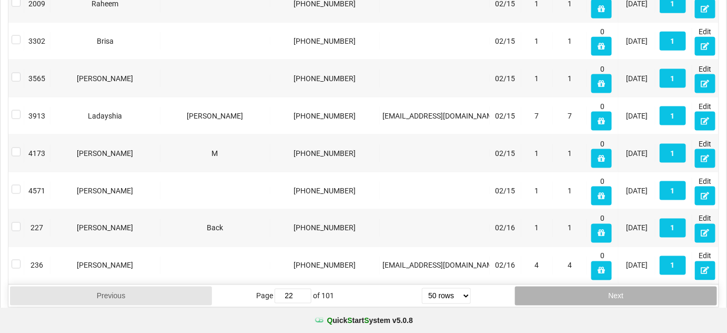
click at [609, 287] on button "Next" at bounding box center [616, 295] width 202 height 19
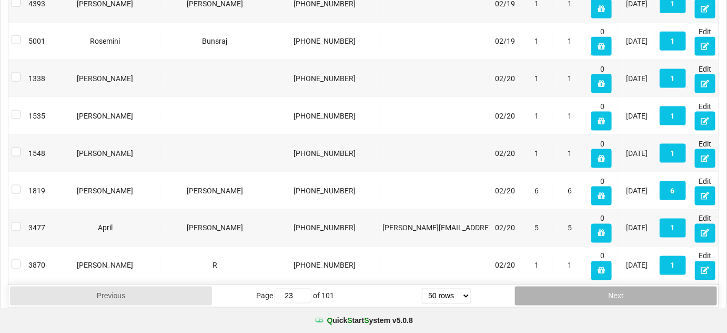
click at [609, 287] on button "Next" at bounding box center [616, 295] width 202 height 19
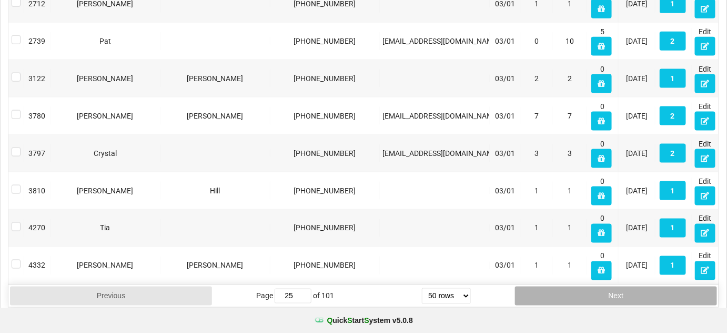
click at [609, 287] on button "Next" at bounding box center [616, 295] width 202 height 19
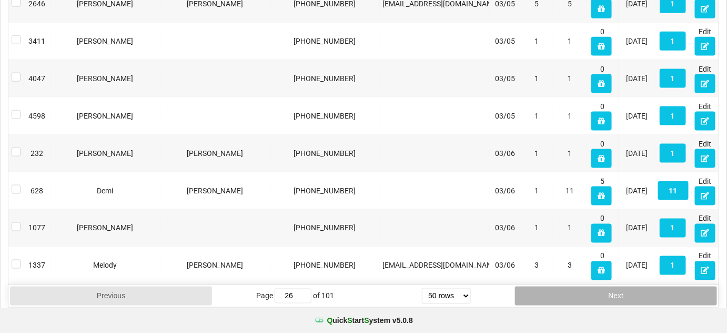
click at [608, 287] on button "Next" at bounding box center [616, 295] width 202 height 19
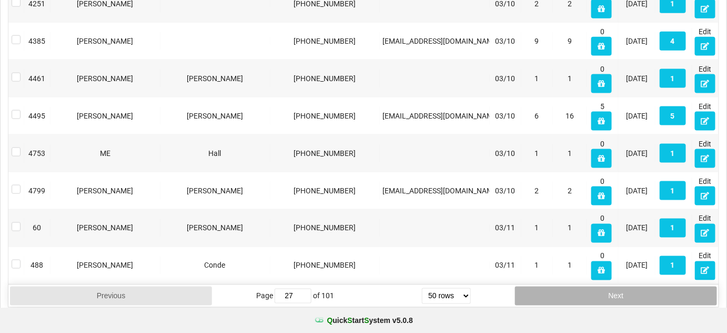
click at [608, 287] on button "Next" at bounding box center [616, 295] width 202 height 19
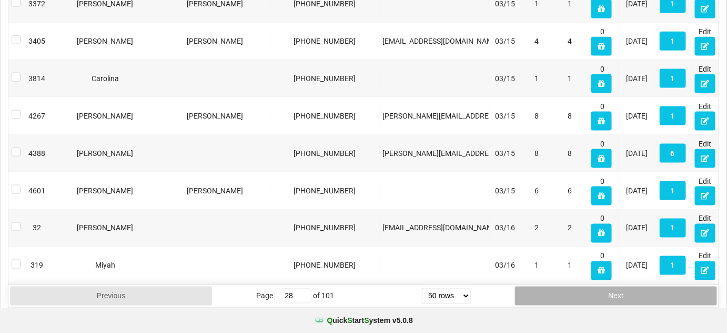
click at [608, 287] on button "Next" at bounding box center [616, 295] width 202 height 19
click at [608, 286] on button "Next" at bounding box center [616, 295] width 202 height 19
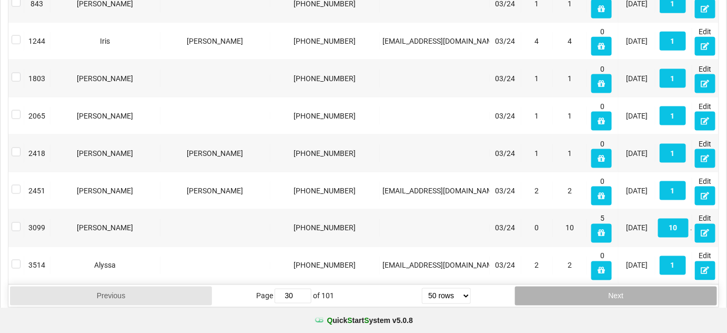
click at [608, 286] on button "Next" at bounding box center [616, 295] width 202 height 19
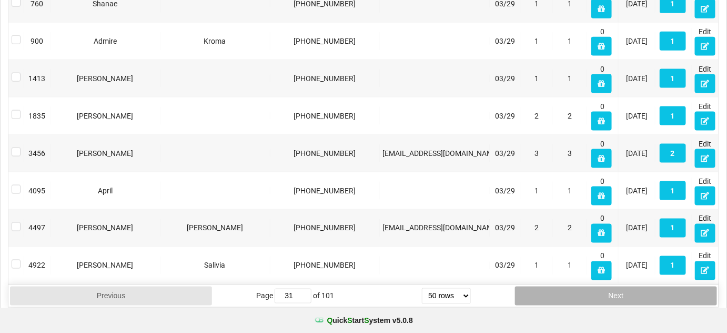
click at [607, 286] on button "Next" at bounding box center [616, 295] width 202 height 19
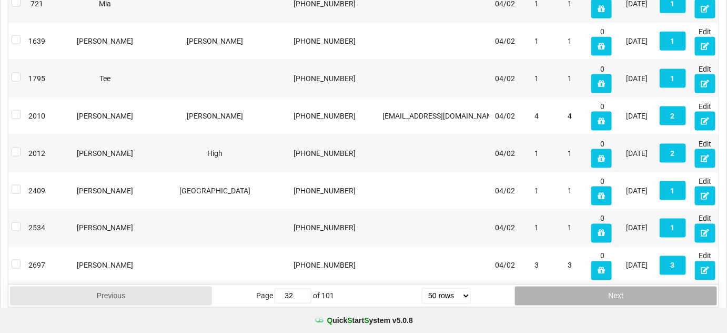
click at [607, 286] on button "Next" at bounding box center [616, 295] width 202 height 19
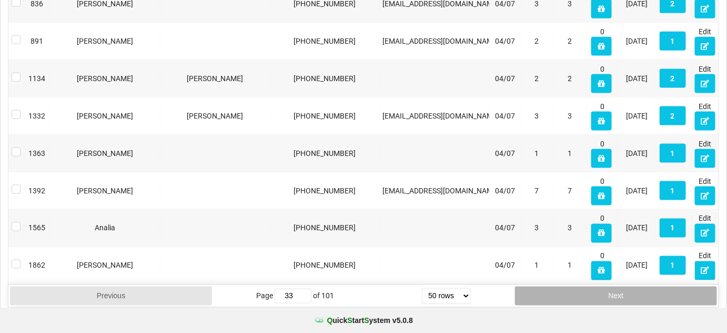
click at [607, 286] on button "Next" at bounding box center [616, 295] width 202 height 19
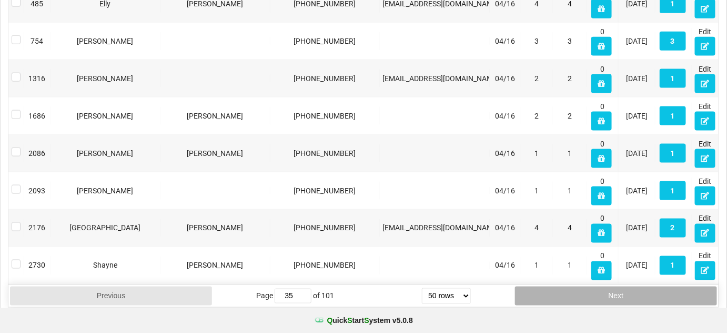
click at [607, 286] on button "Next" at bounding box center [616, 295] width 202 height 19
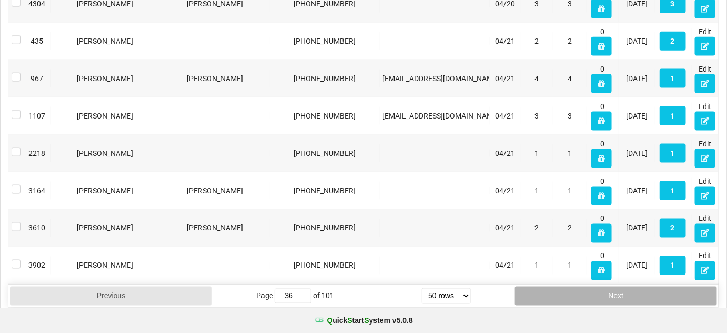
click at [607, 286] on button "Next" at bounding box center [616, 295] width 202 height 19
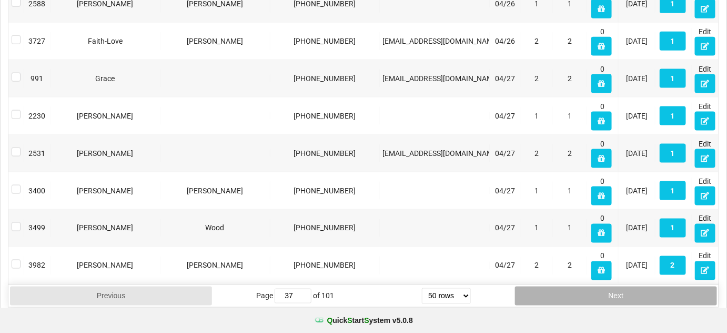
click at [607, 286] on button "Next" at bounding box center [616, 295] width 202 height 19
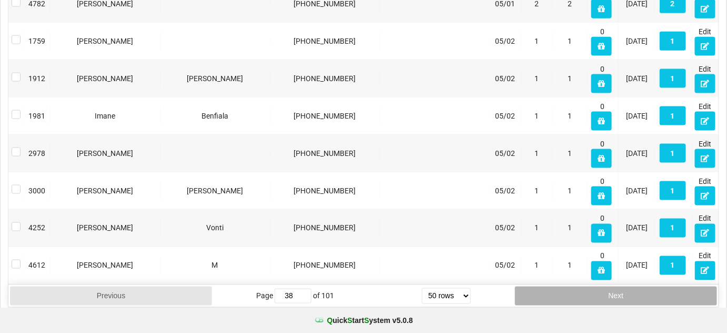
click at [607, 286] on button "Next" at bounding box center [616, 295] width 202 height 19
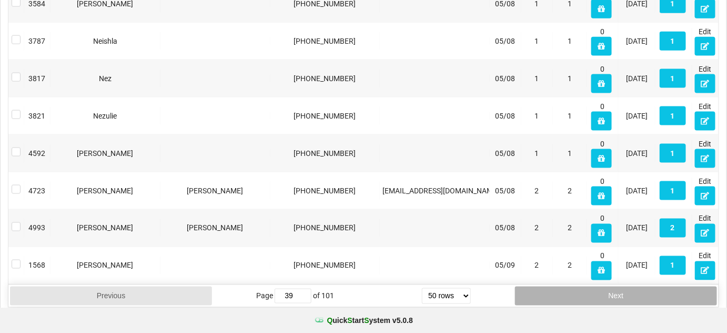
click at [607, 286] on button "Next" at bounding box center [616, 295] width 202 height 19
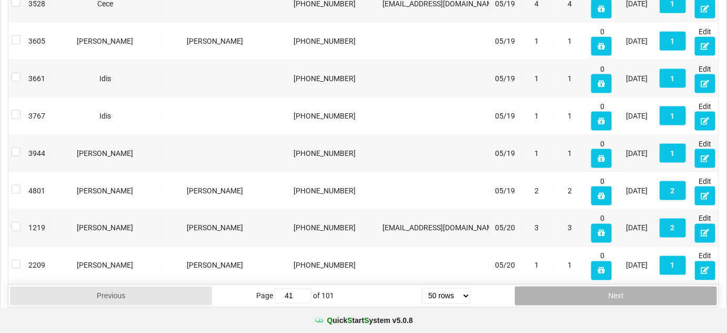
click at [607, 286] on button "Next" at bounding box center [616, 295] width 202 height 19
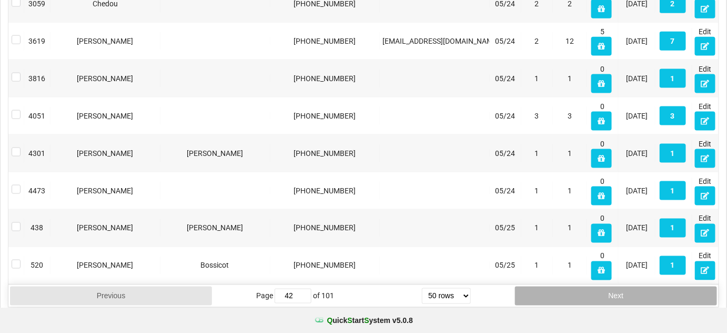
click at [607, 286] on button "Next" at bounding box center [616, 295] width 202 height 19
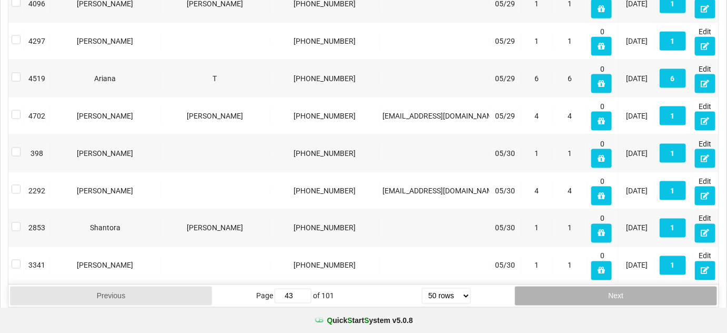
click at [607, 286] on button "Next" at bounding box center [616, 295] width 202 height 19
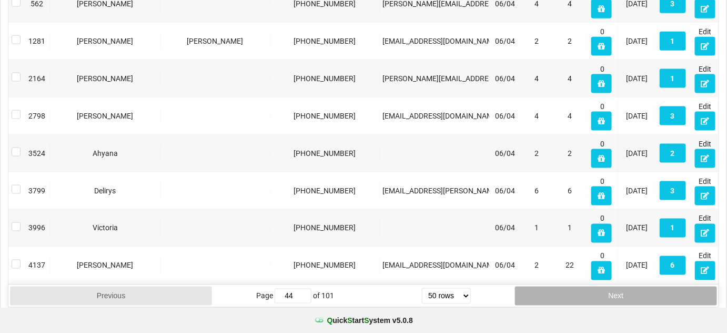
click at [607, 286] on button "Next" at bounding box center [616, 295] width 202 height 19
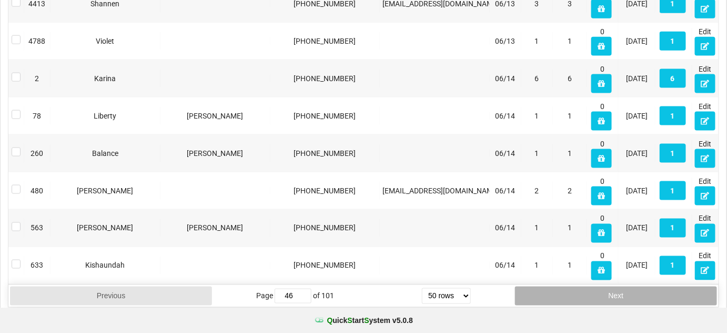
click at [607, 286] on button "Next" at bounding box center [616, 295] width 202 height 19
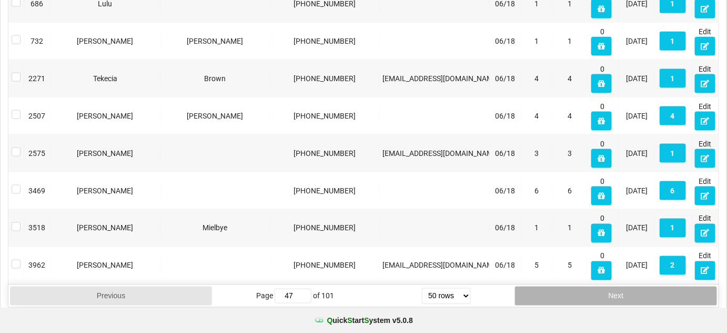
click at [607, 286] on button "Next" at bounding box center [616, 295] width 202 height 19
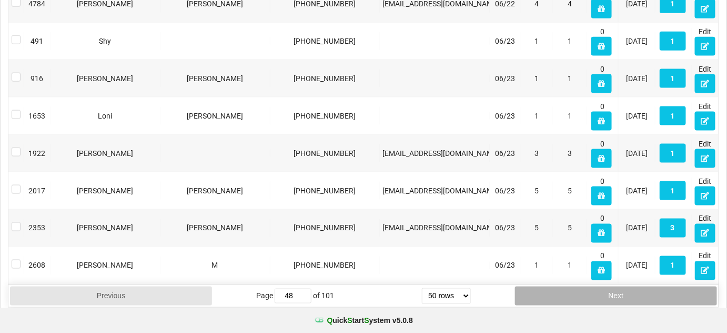
click at [607, 286] on button "Next" at bounding box center [616, 295] width 202 height 19
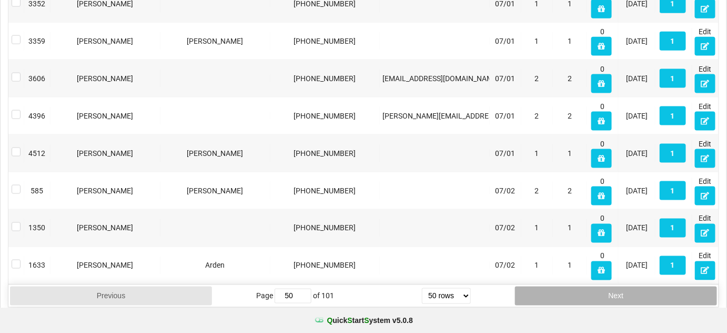
click at [607, 286] on button "Next" at bounding box center [616, 295] width 202 height 19
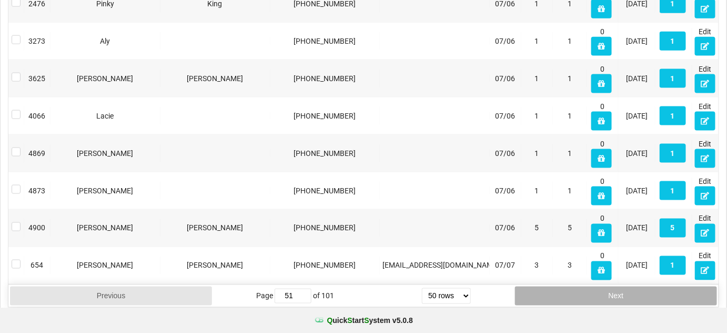
click at [607, 286] on button "Next" at bounding box center [616, 295] width 202 height 19
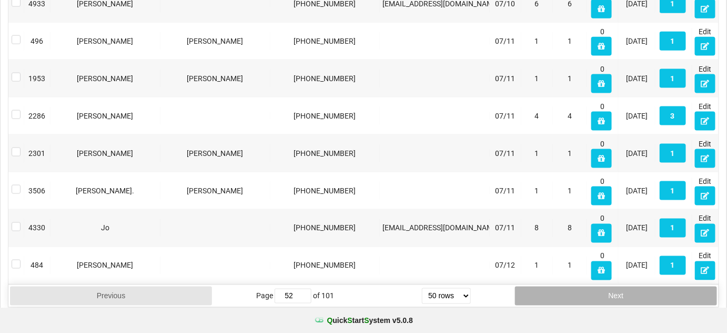
click at [607, 286] on button "Next" at bounding box center [616, 295] width 202 height 19
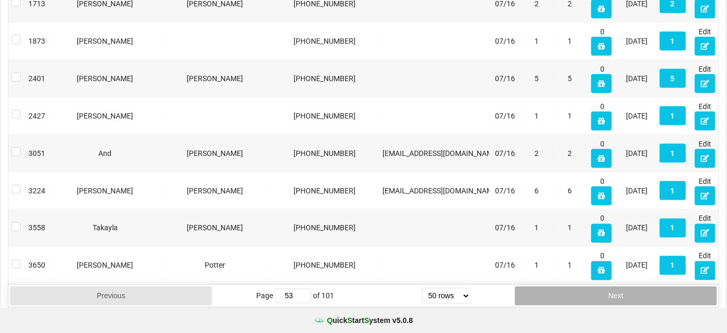
click at [607, 286] on button "Next" at bounding box center [616, 295] width 202 height 19
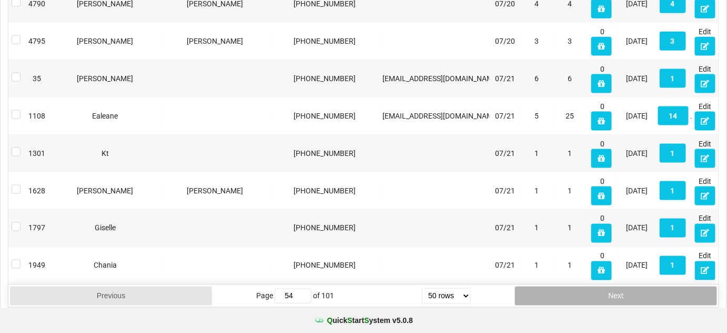
click at [606, 286] on button "Next" at bounding box center [616, 295] width 202 height 19
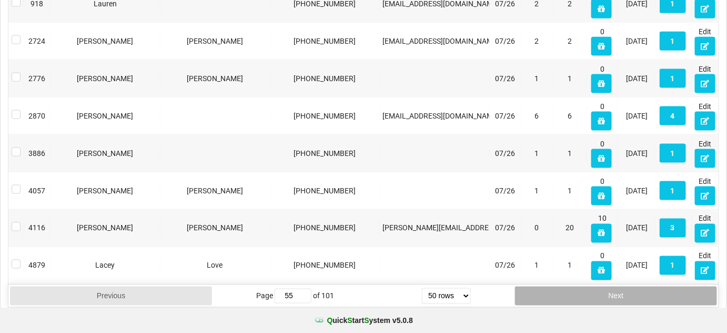
click at [606, 286] on button "Next" at bounding box center [616, 295] width 202 height 19
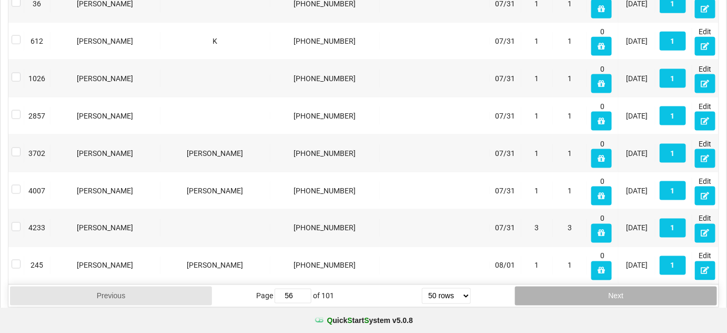
click at [606, 286] on button "Next" at bounding box center [616, 295] width 202 height 19
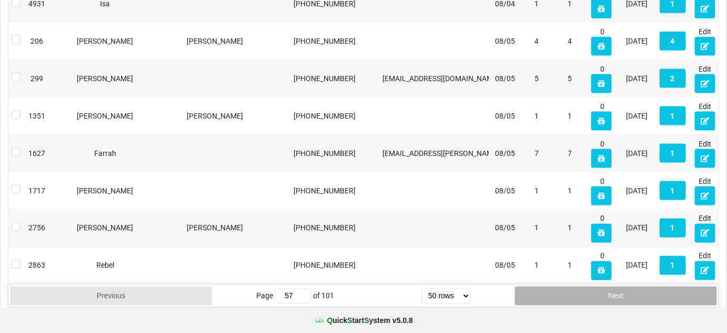
click at [606, 286] on button "Next" at bounding box center [616, 295] width 202 height 19
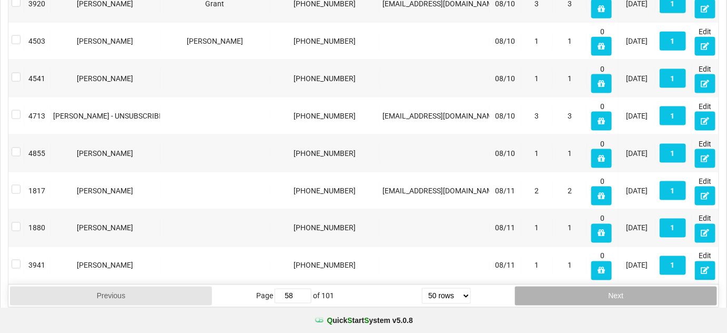
click at [606, 286] on button "Next" at bounding box center [616, 295] width 202 height 19
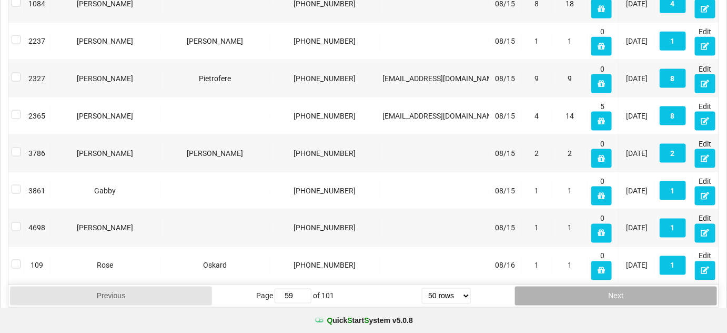
click at [606, 286] on button "Next" at bounding box center [616, 295] width 202 height 19
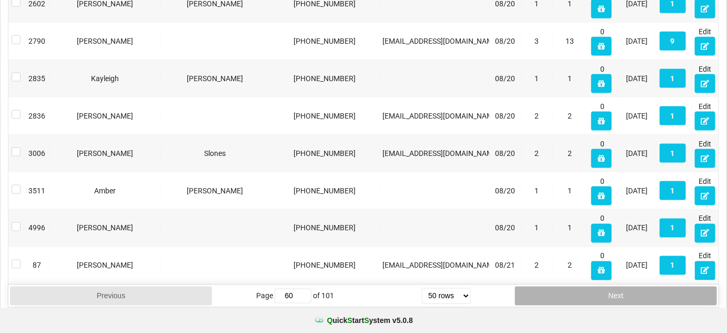
click at [606, 286] on button "Next" at bounding box center [616, 295] width 202 height 19
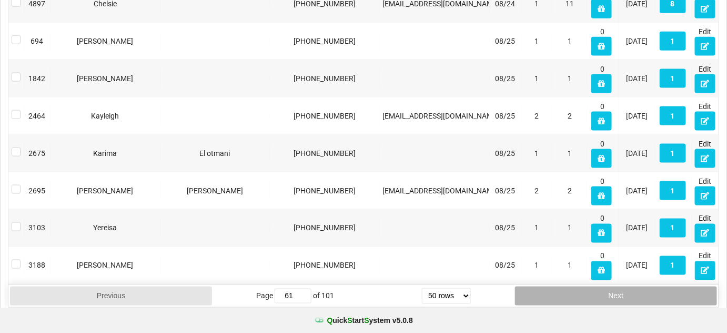
click at [606, 286] on button "Next" at bounding box center [616, 295] width 202 height 19
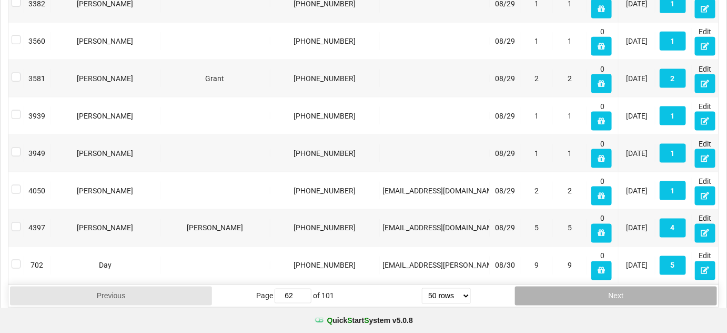
click at [605, 286] on button "Next" at bounding box center [616, 295] width 202 height 19
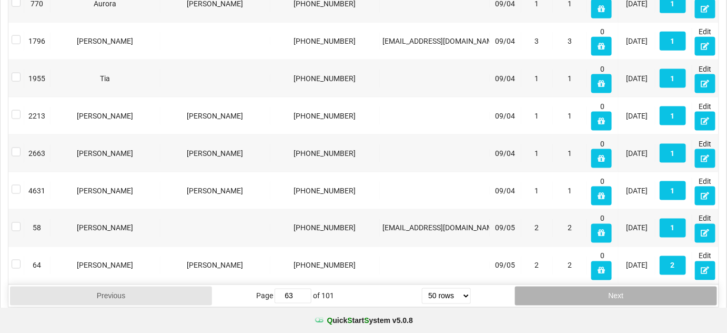
click at [605, 286] on button "Next" at bounding box center [616, 295] width 202 height 19
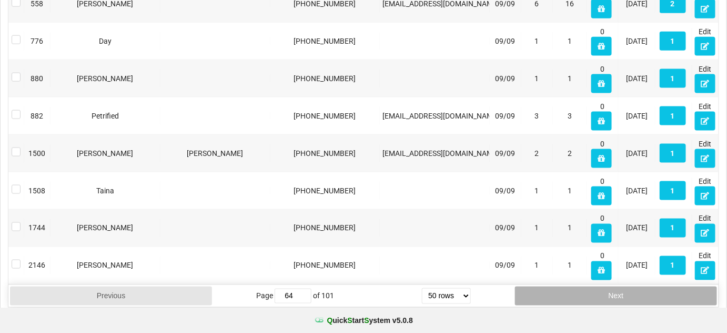
click at [605, 286] on button "Next" at bounding box center [616, 295] width 202 height 19
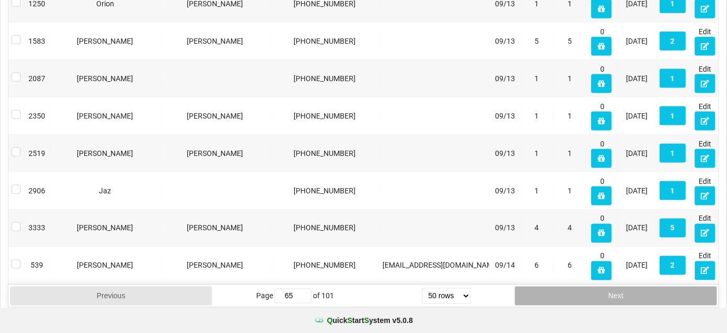
click at [605, 286] on button "Next" at bounding box center [616, 295] width 202 height 19
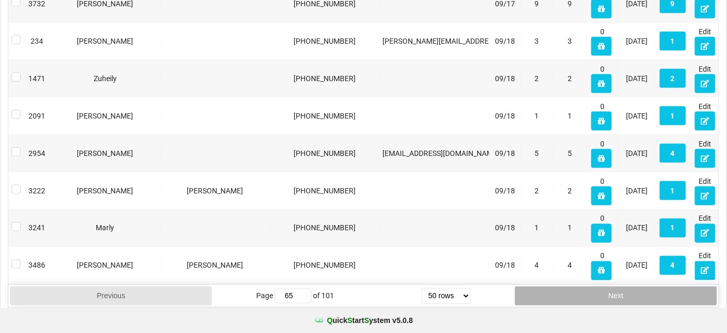
type input "66"
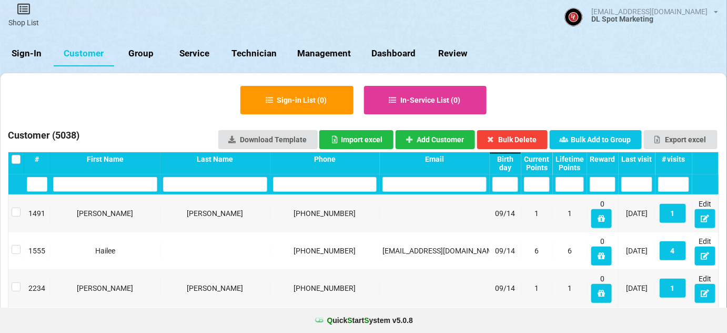
scroll to position [0, 0]
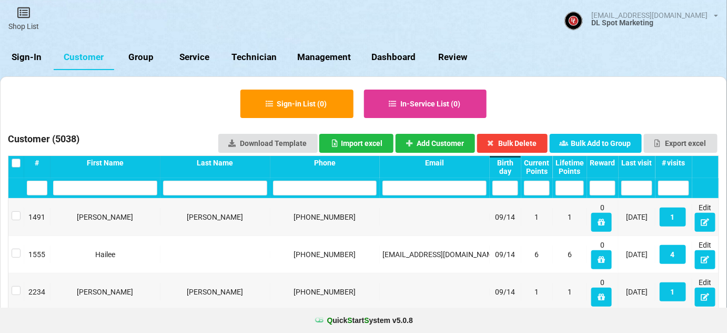
click at [14, 158] on label at bounding box center [16, 158] width 9 height 0
click at [15, 211] on label at bounding box center [16, 211] width 9 height 0
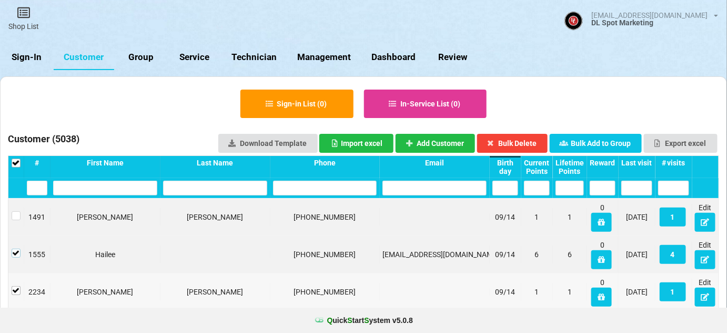
click at [15, 248] on label at bounding box center [16, 248] width 9 height 0
click at [17, 286] on label at bounding box center [16, 286] width 9 height 0
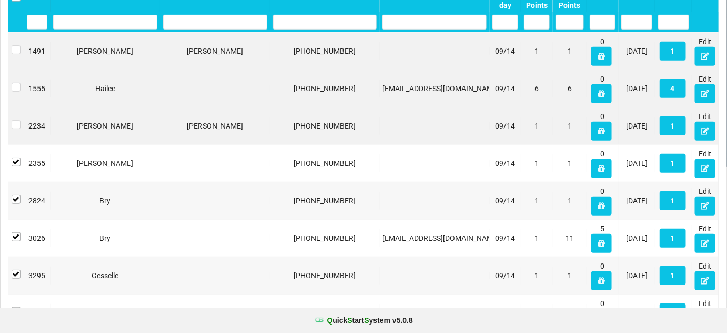
scroll to position [191, 0]
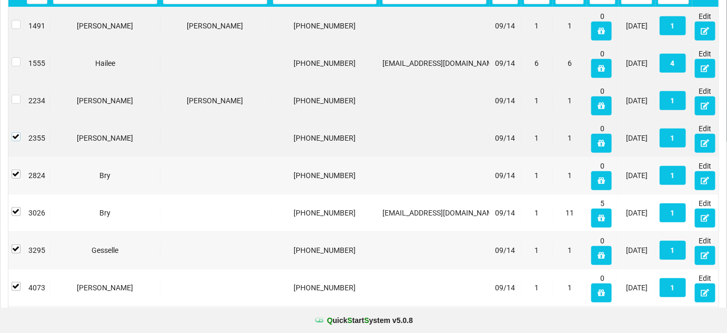
click at [15, 132] on label at bounding box center [16, 132] width 9 height 0
click at [15, 169] on label at bounding box center [16, 169] width 9 height 0
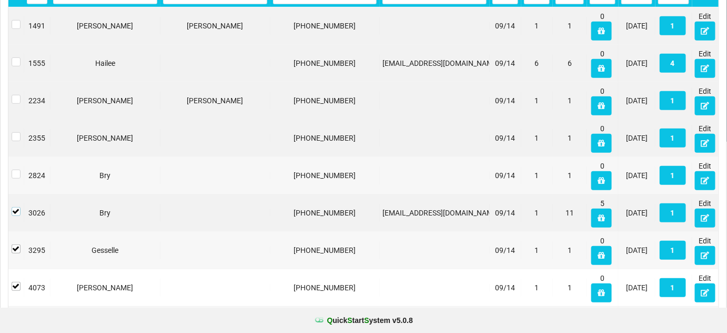
click at [14, 207] on label at bounding box center [16, 207] width 9 height 0
click at [14, 244] on label at bounding box center [16, 244] width 9 height 0
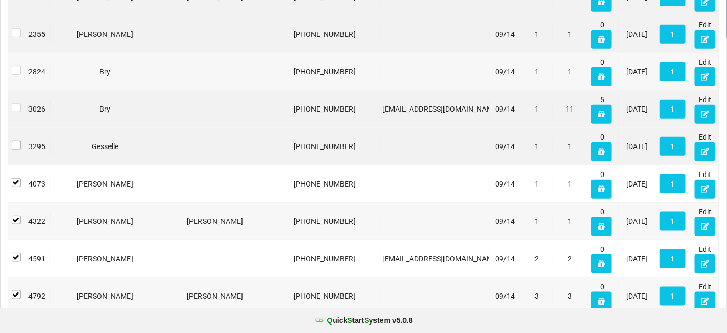
scroll to position [318, 0]
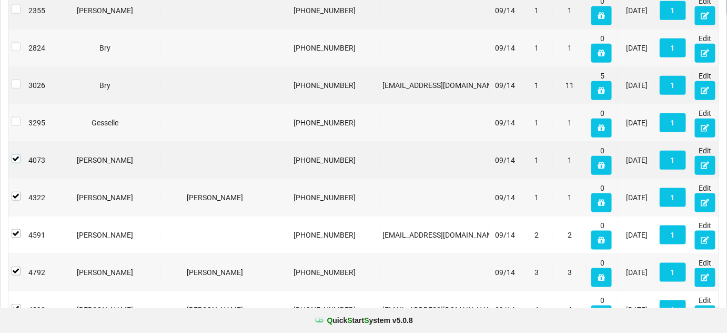
click at [16, 154] on label at bounding box center [16, 154] width 9 height 0
click at [16, 192] on label at bounding box center [16, 192] width 9 height 0
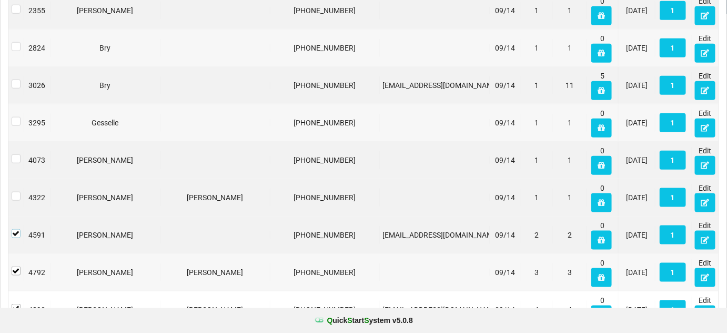
click at [16, 229] on label at bounding box center [16, 229] width 9 height 0
click at [14, 266] on label at bounding box center [16, 266] width 9 height 0
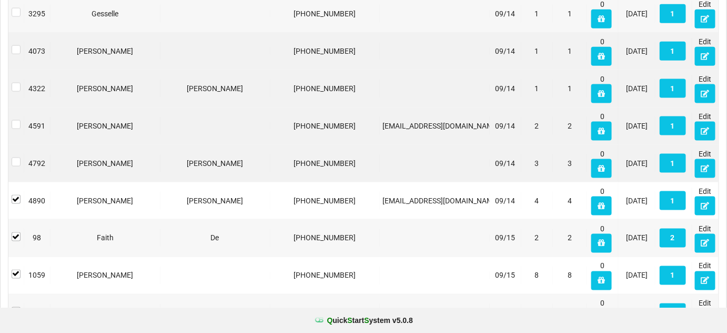
scroll to position [446, 0]
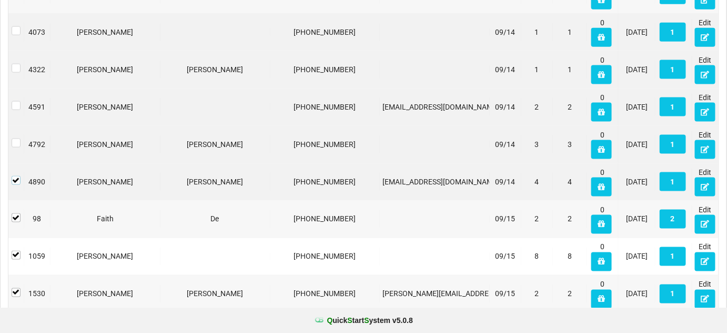
click at [15, 176] on label at bounding box center [16, 176] width 9 height 0
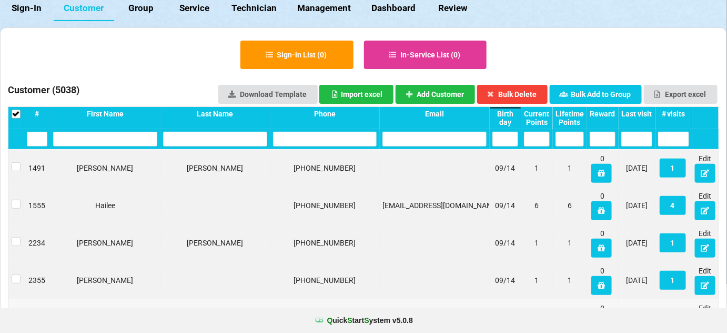
scroll to position [0, 0]
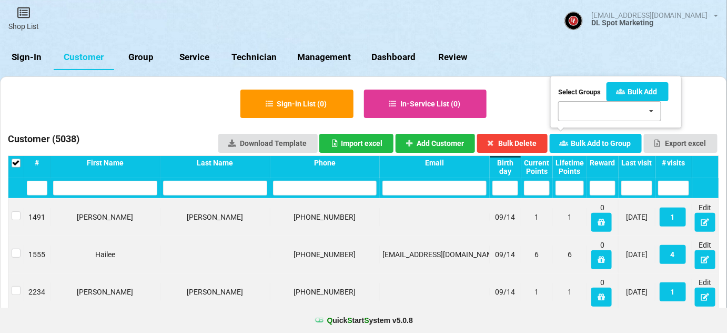
click at [613, 113] on div "SMS Test [DATE] Bday 7/16-7/[DATE] Bday 8/25 - 8/31 Test Summer Promo 05/22/[DA…" at bounding box center [609, 111] width 103 height 20
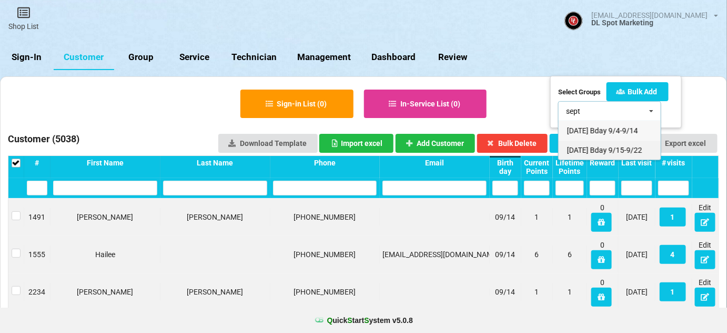
type input "sept"
click at [616, 151] on span "[DATE] Bday 9/15-9/22" at bounding box center [604, 150] width 75 height 8
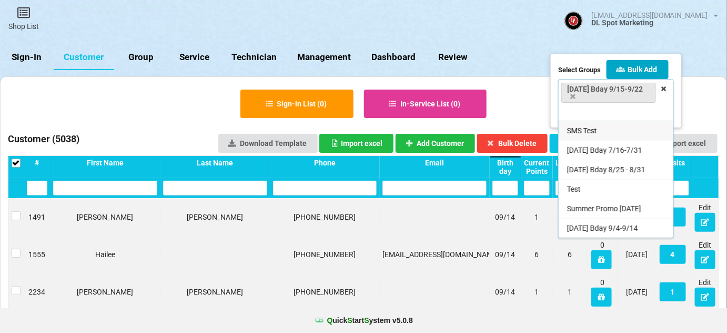
click at [645, 71] on button "Bulk Add" at bounding box center [638, 69] width 62 height 19
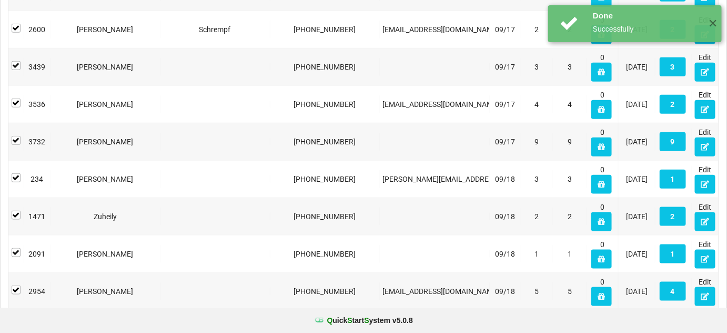
scroll to position [1783, 0]
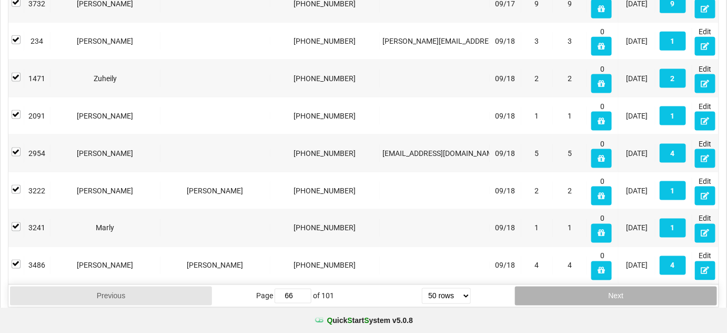
click at [603, 286] on button "Next" at bounding box center [616, 295] width 202 height 19
type input "67"
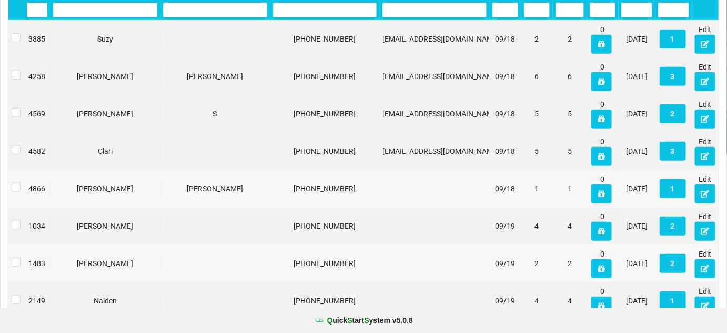
scroll to position [0, 0]
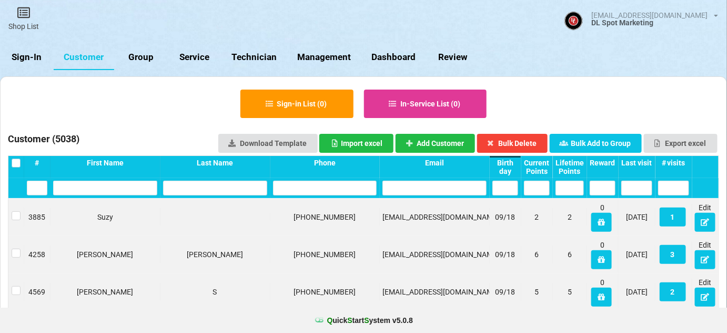
click at [14, 158] on label at bounding box center [16, 158] width 9 height 0
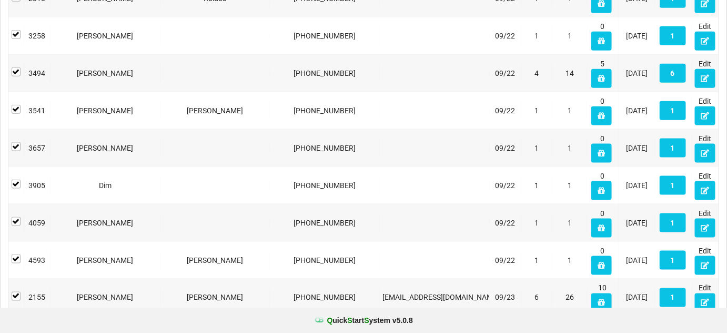
scroll to position [1783, 0]
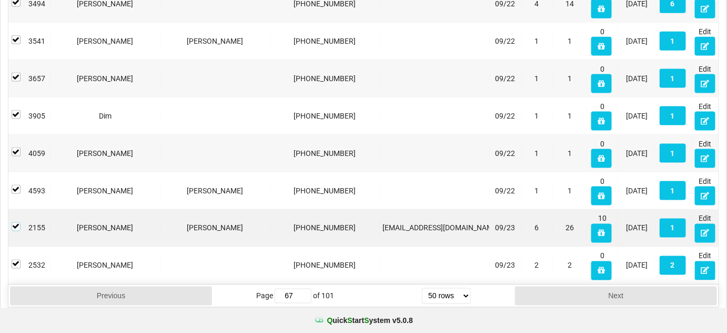
click at [15, 222] on label at bounding box center [16, 222] width 9 height 0
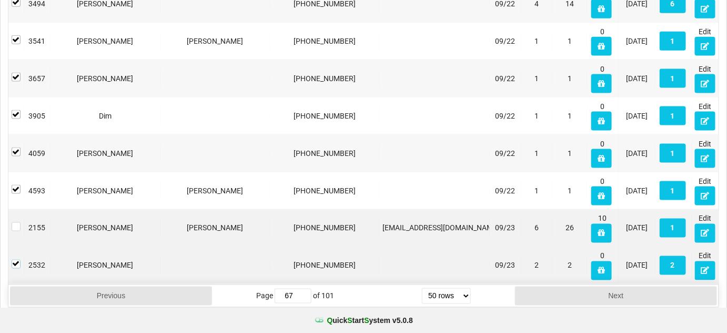
click at [18, 259] on label at bounding box center [16, 259] width 9 height 0
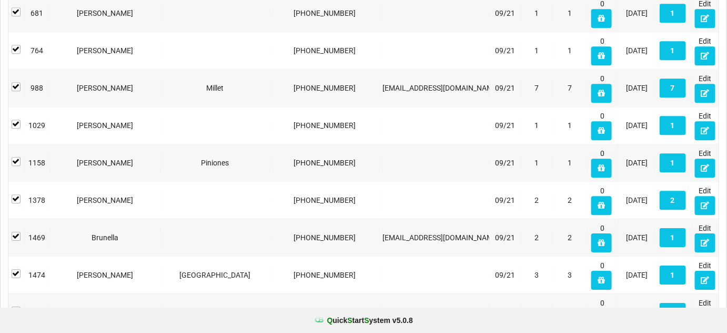
scroll to position [0, 0]
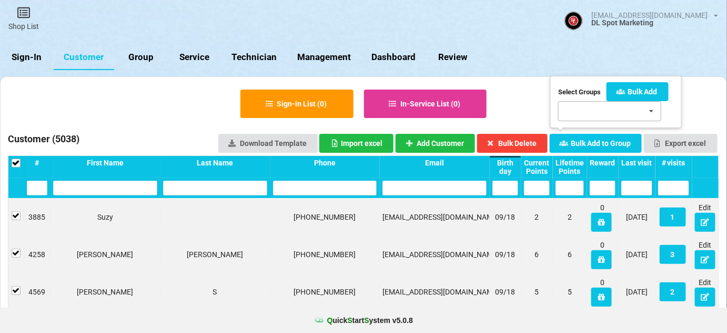
click at [595, 112] on div "SMS Test [DATE] Bday 7/16-7/[DATE] Bday 8/25 - 8/31 Test Summer Promo 05/22/[DA…" at bounding box center [609, 111] width 103 height 20
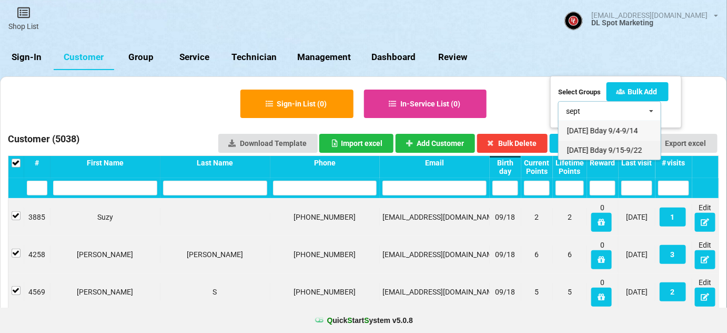
type input "sept"
click at [626, 149] on span "[DATE] Bday 9/15-9/22" at bounding box center [604, 150] width 75 height 8
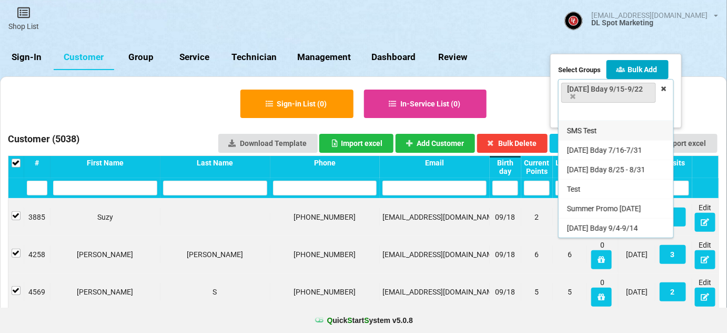
click at [647, 67] on button "Bulk Add" at bounding box center [638, 69] width 62 height 19
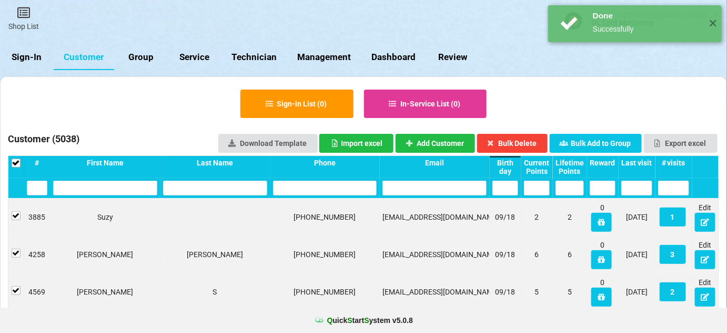
click at [139, 50] on link "Group" at bounding box center [141, 57] width 54 height 25
select select "25"
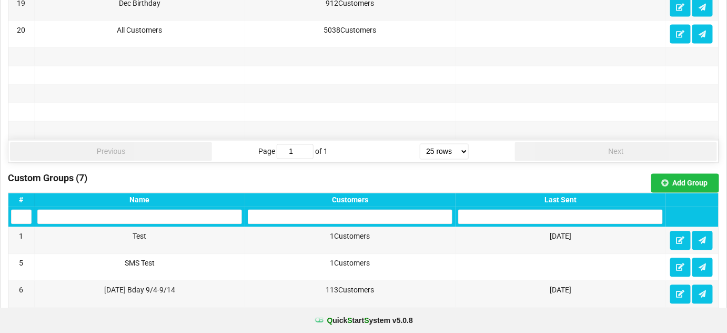
scroll to position [765, 0]
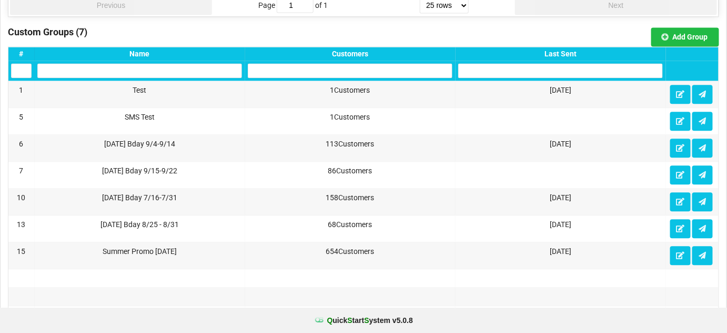
click at [571, 50] on div "Last Sent" at bounding box center [560, 53] width 205 height 8
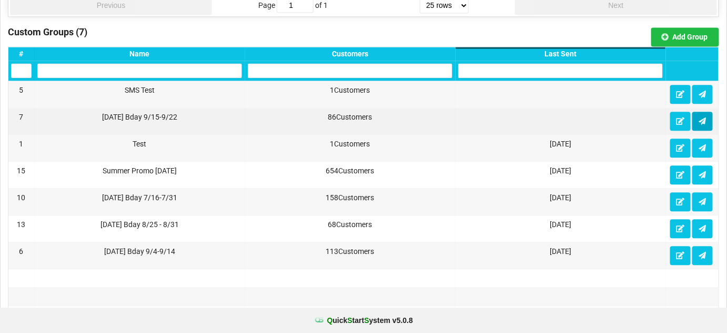
click at [704, 117] on icon at bounding box center [702, 120] width 9 height 6
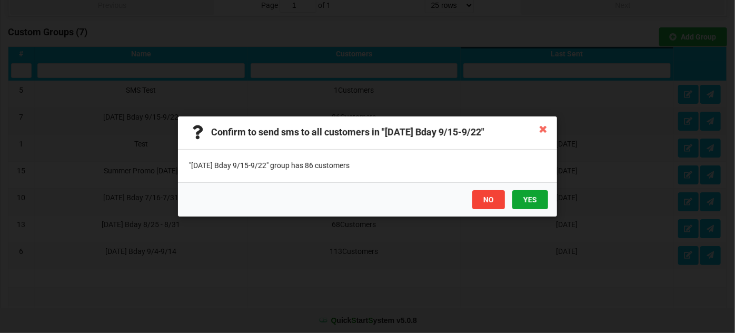
click at [532, 197] on button "YES" at bounding box center [530, 199] width 36 height 19
